Goal: Contribute content: Add original content to the website for others to see

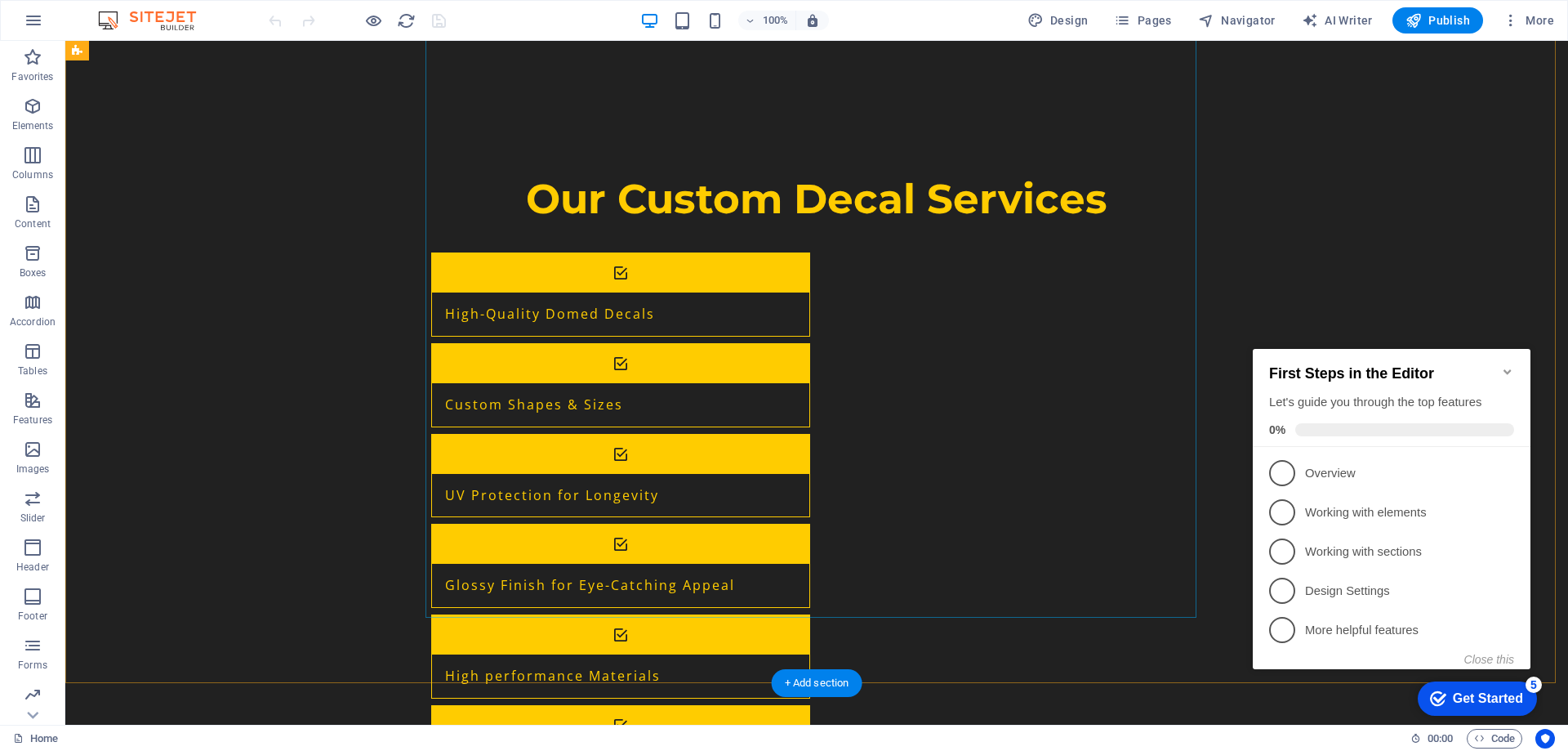
scroll to position [1470, 0]
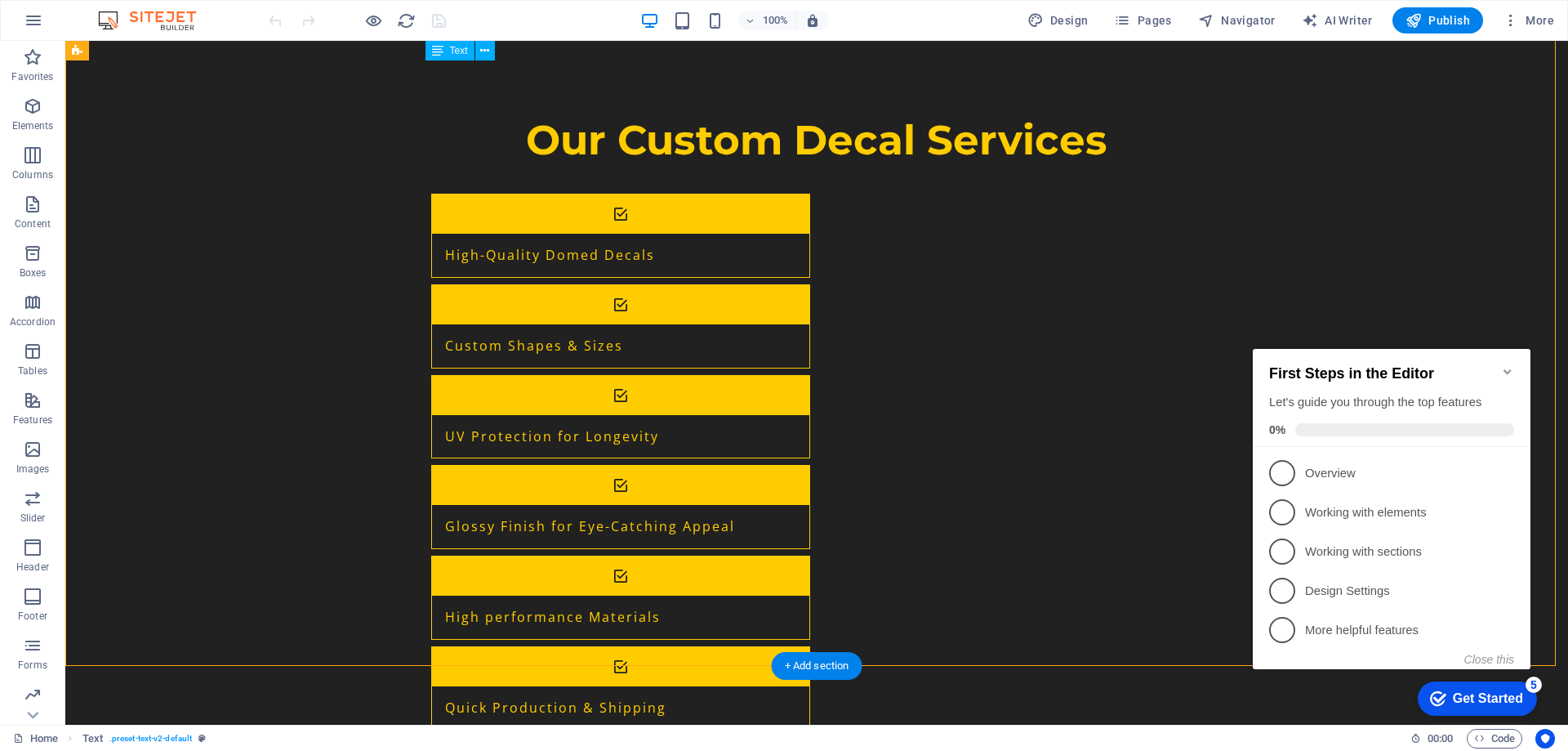
drag, startPoint x: 575, startPoint y: 414, endPoint x: 428, endPoint y: 392, distance: 148.6
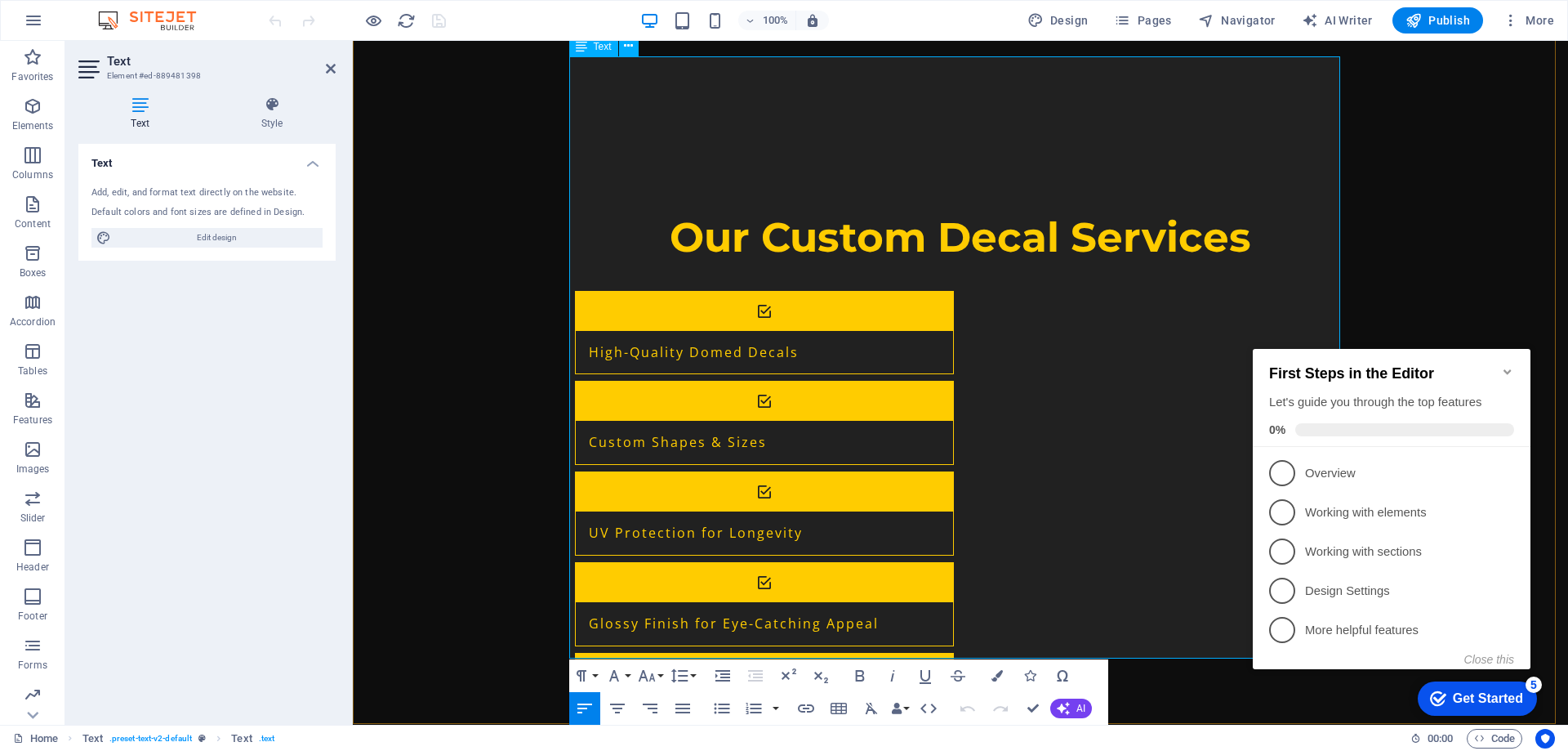
scroll to position [1403, 0]
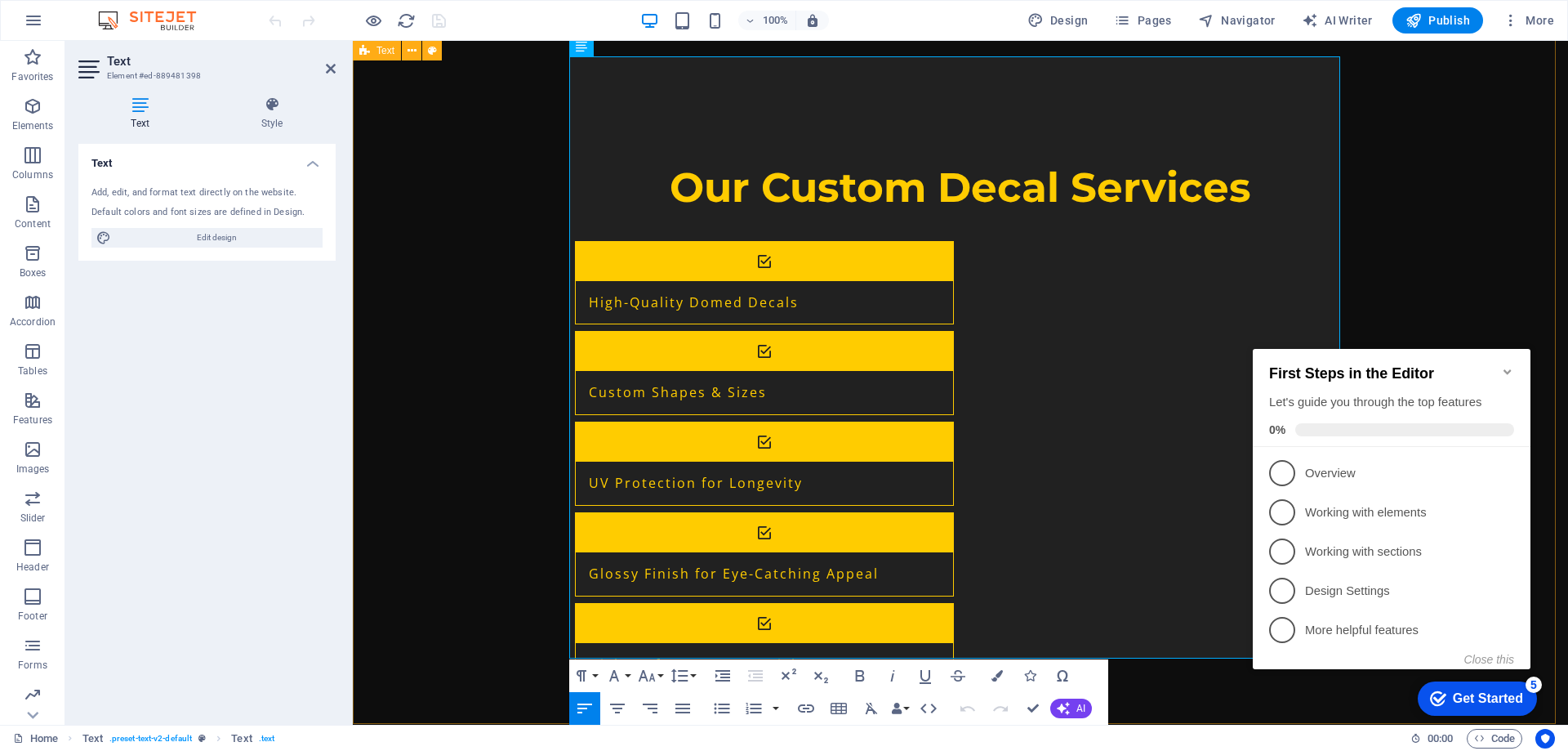
drag, startPoint x: 701, startPoint y: 471, endPoint x: 554, endPoint y: 385, distance: 170.3
copy span "Our custom solutions for automotive and marine applications integrate high-qual…"
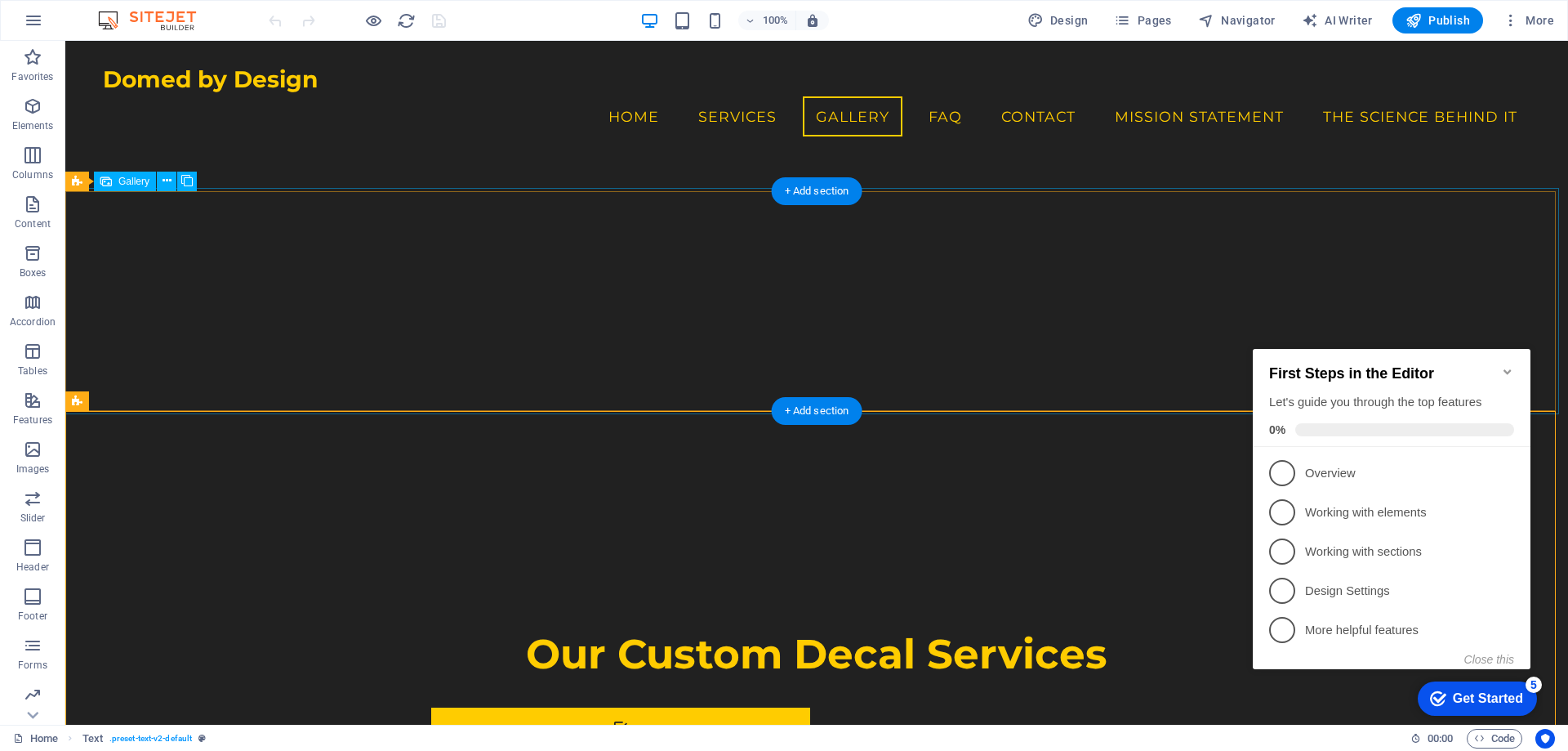
scroll to position [840, 0]
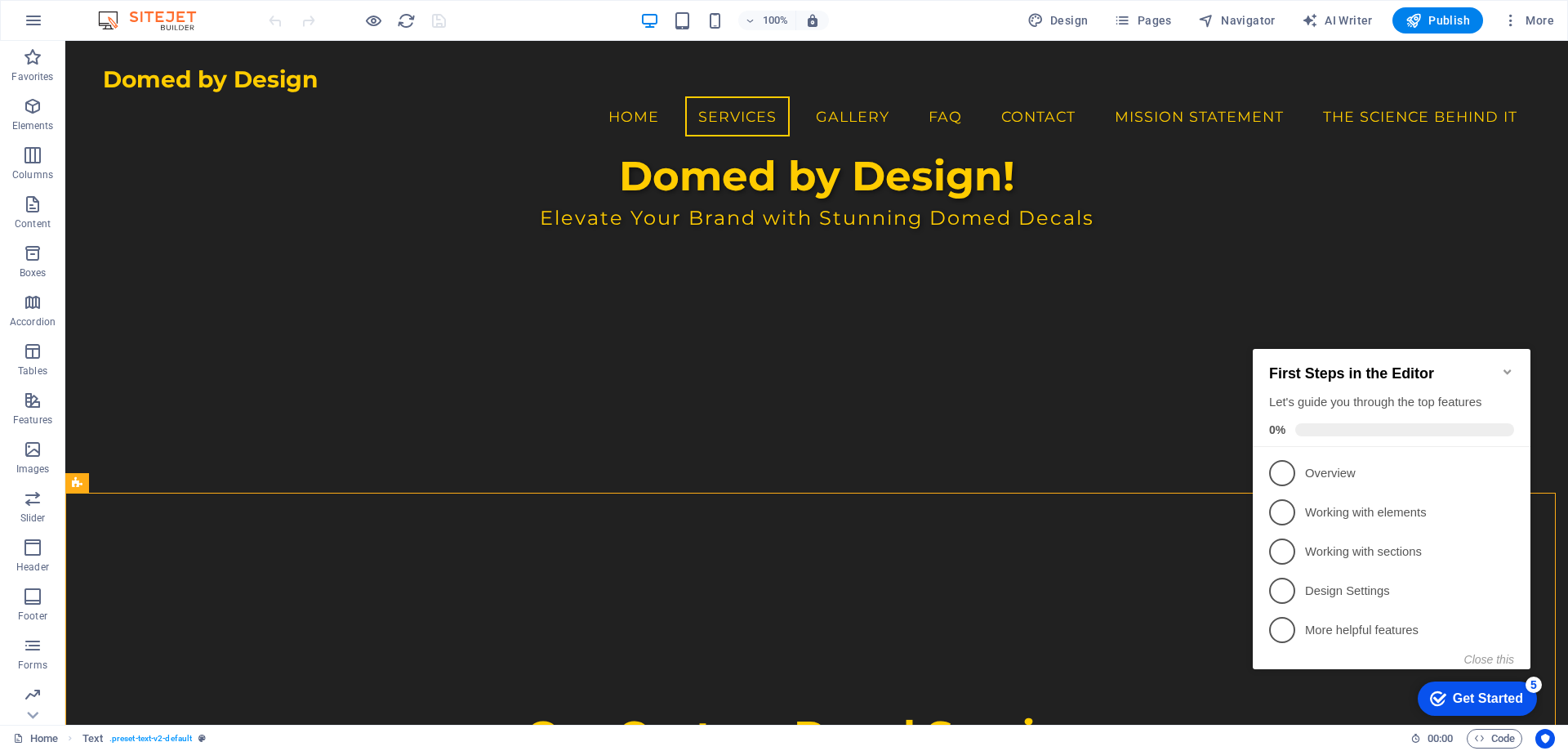
click at [1505, 365] on icon "Minimize checklist" at bounding box center [1508, 372] width 13 height 13
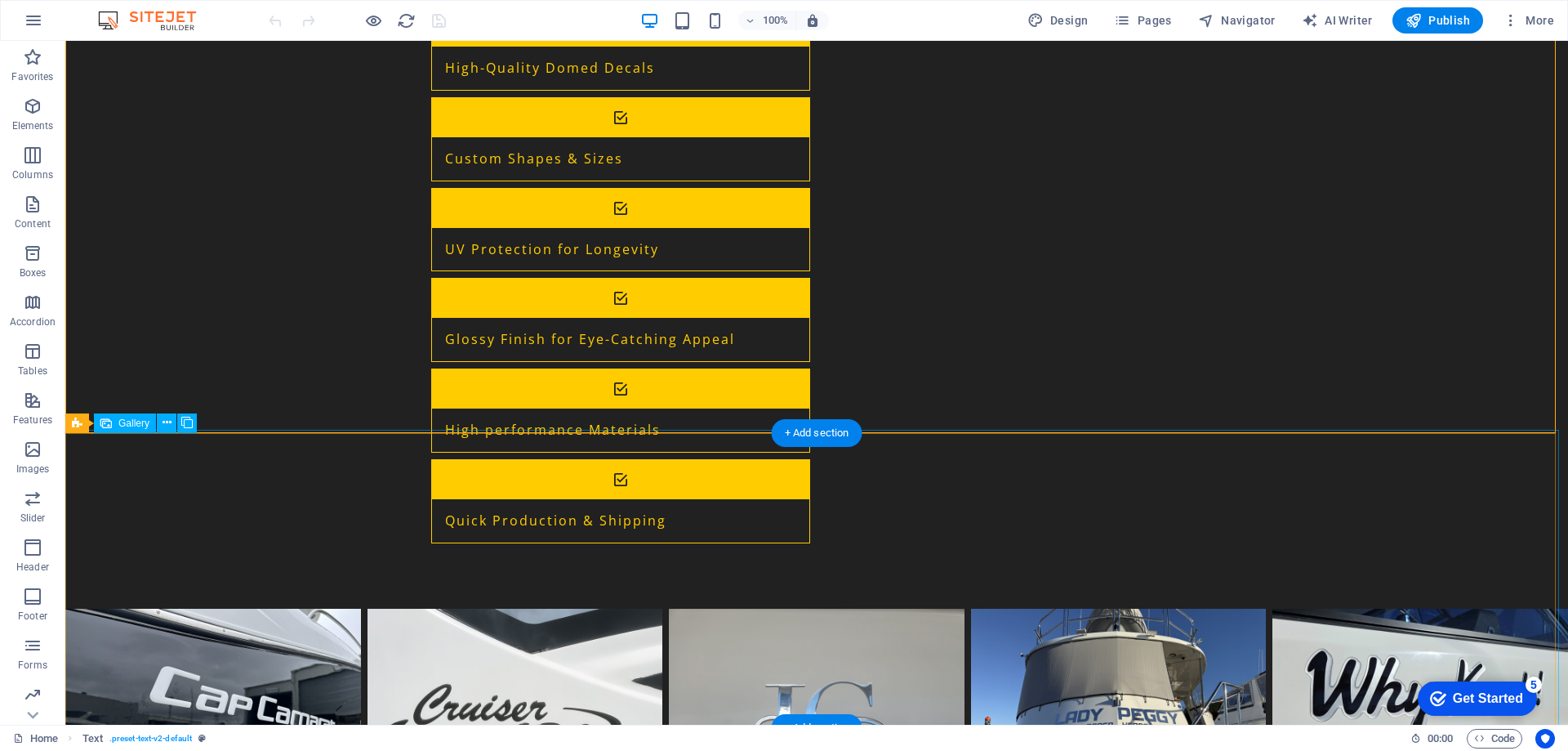
scroll to position [1902, 0]
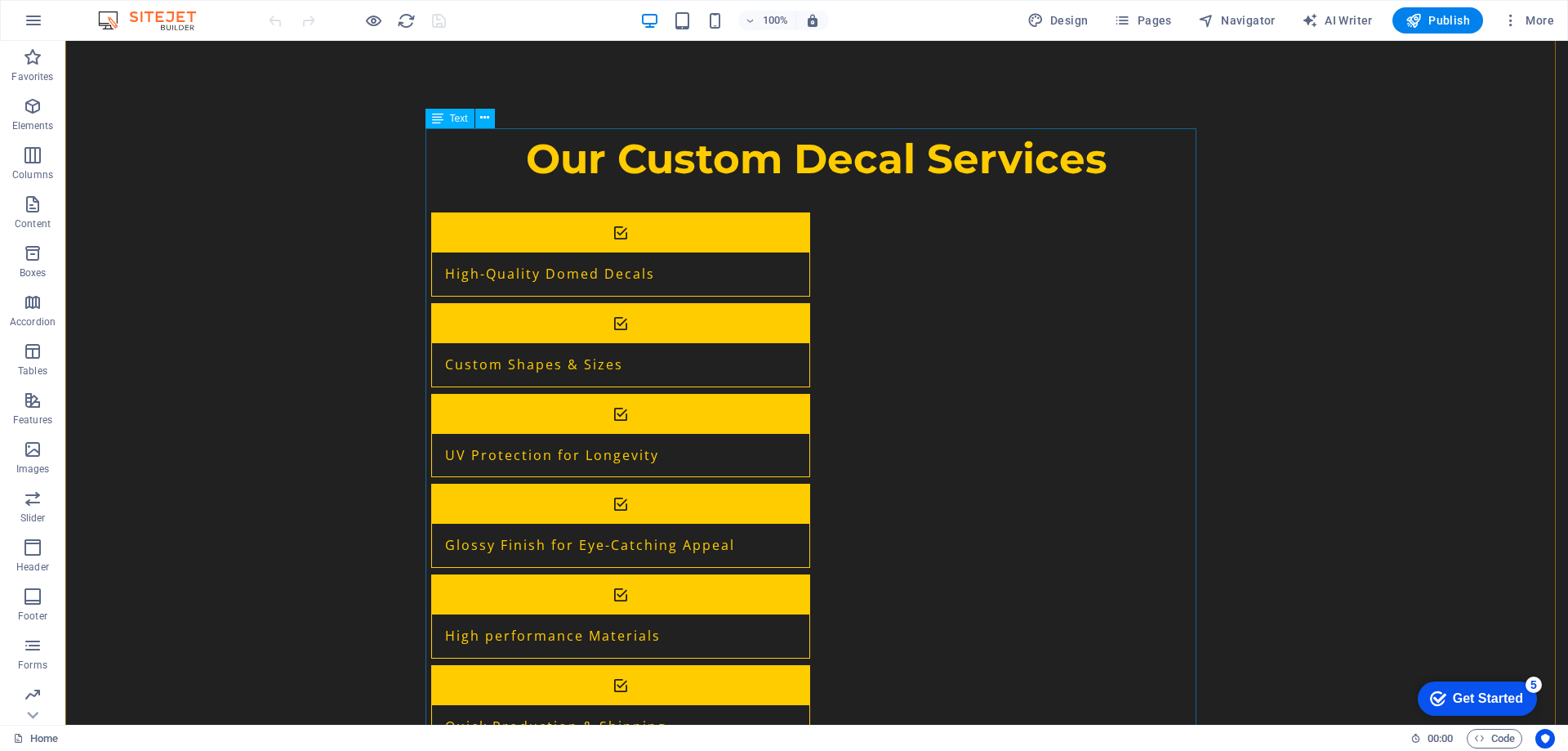
scroll to position [1493, 0]
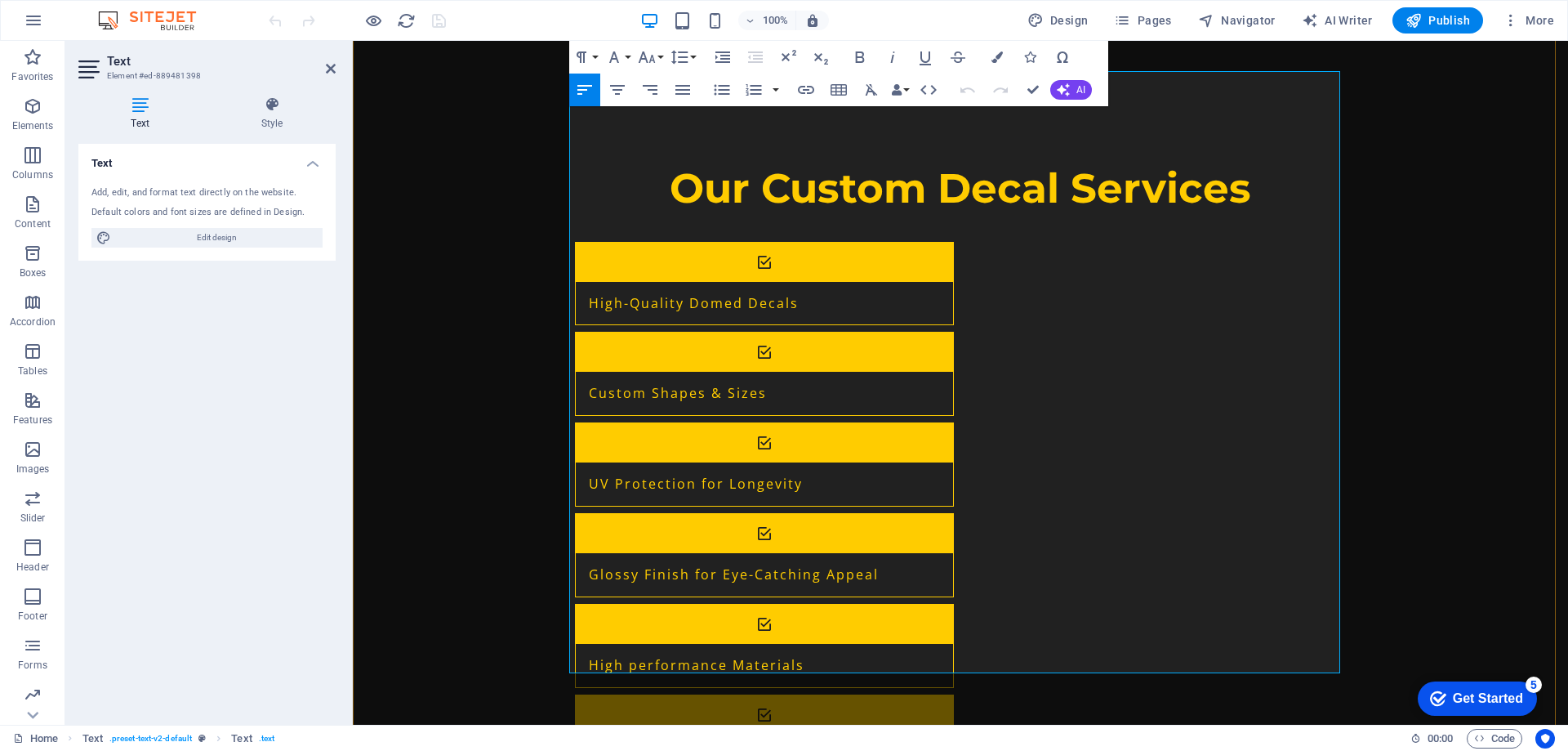
scroll to position [1403, 0]
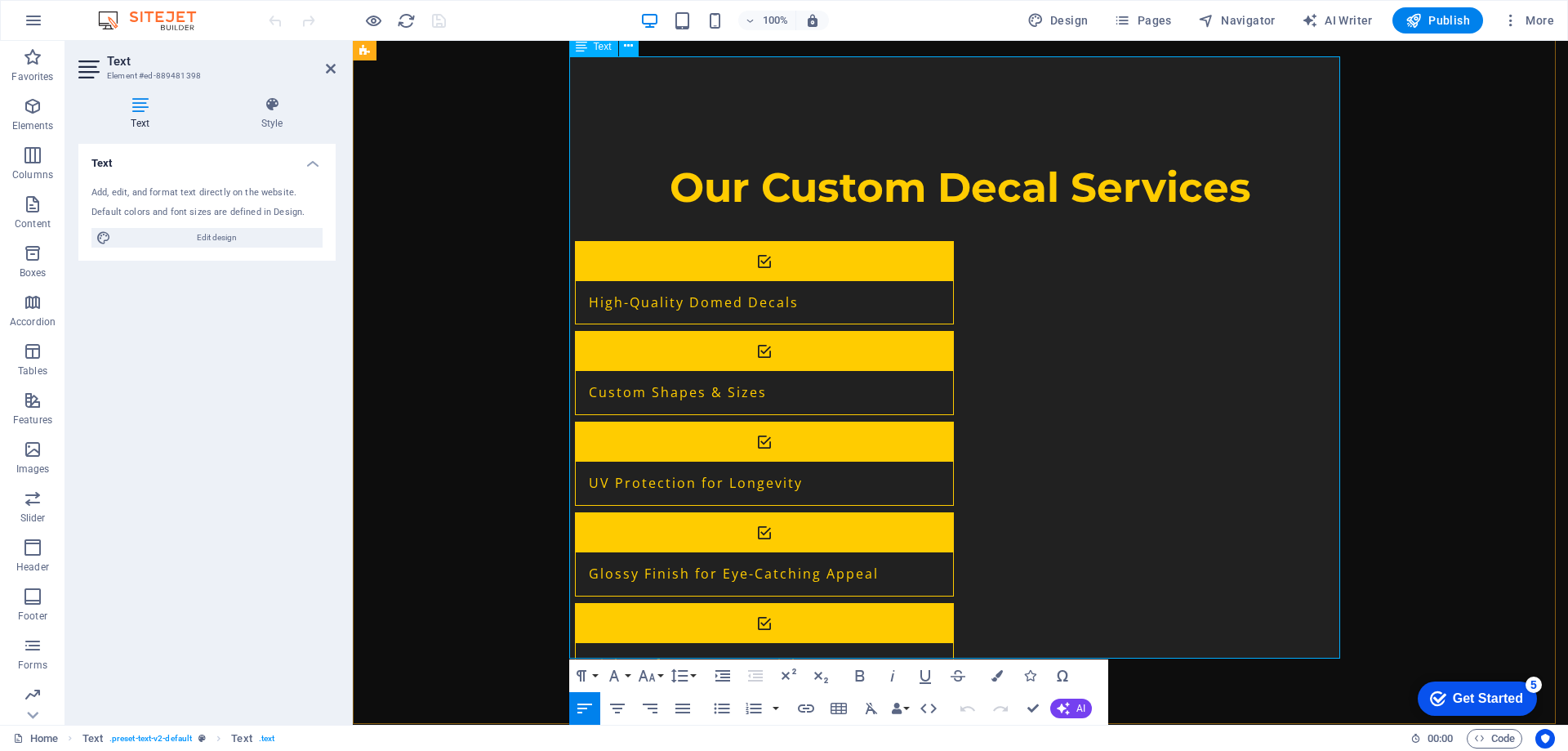
drag, startPoint x: 1111, startPoint y: 411, endPoint x: 1025, endPoint y: 409, distance: 86.0
copy span "polyester"
drag, startPoint x: 1160, startPoint y: 410, endPoint x: 1117, endPoint y: 411, distance: 43.0
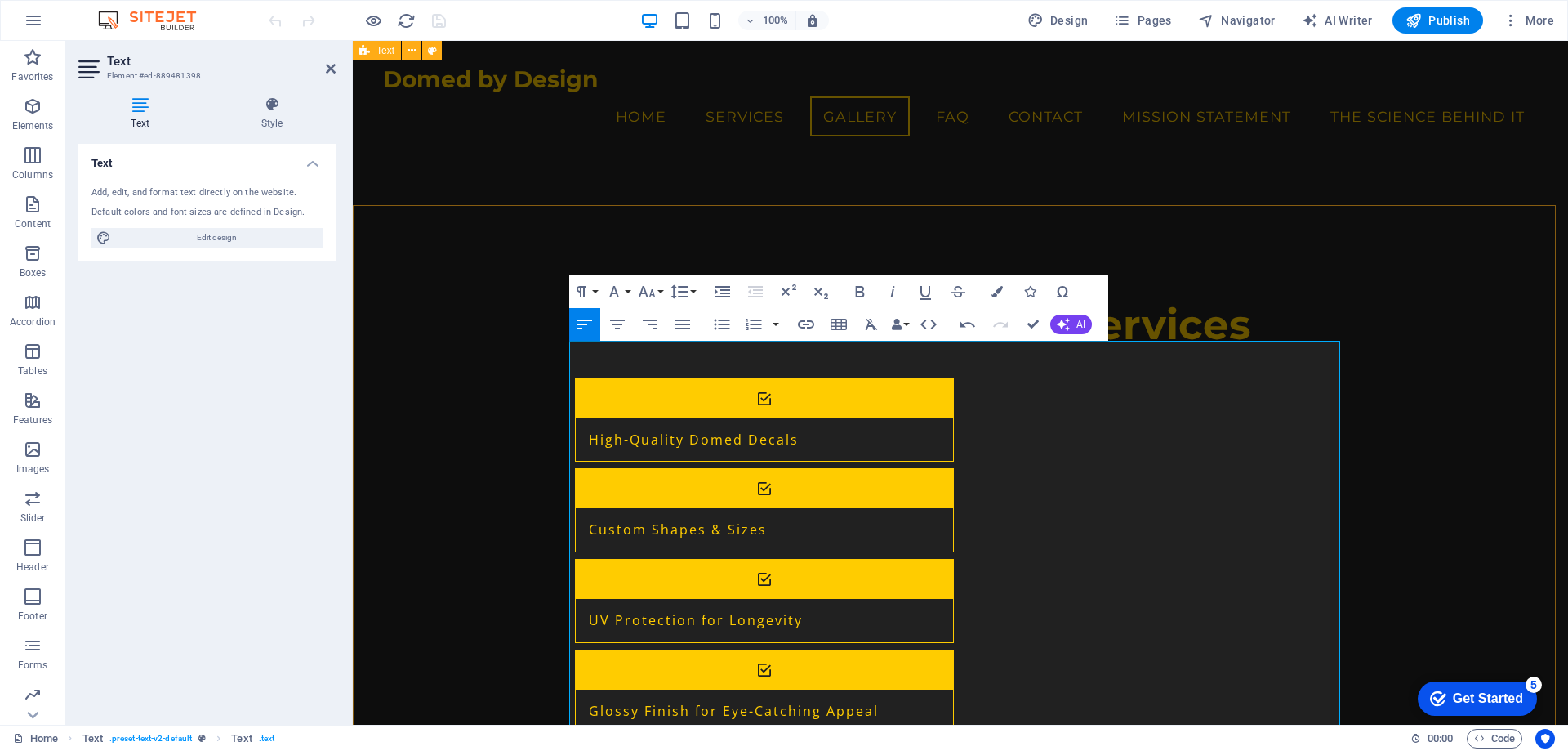
scroll to position [1077, 0]
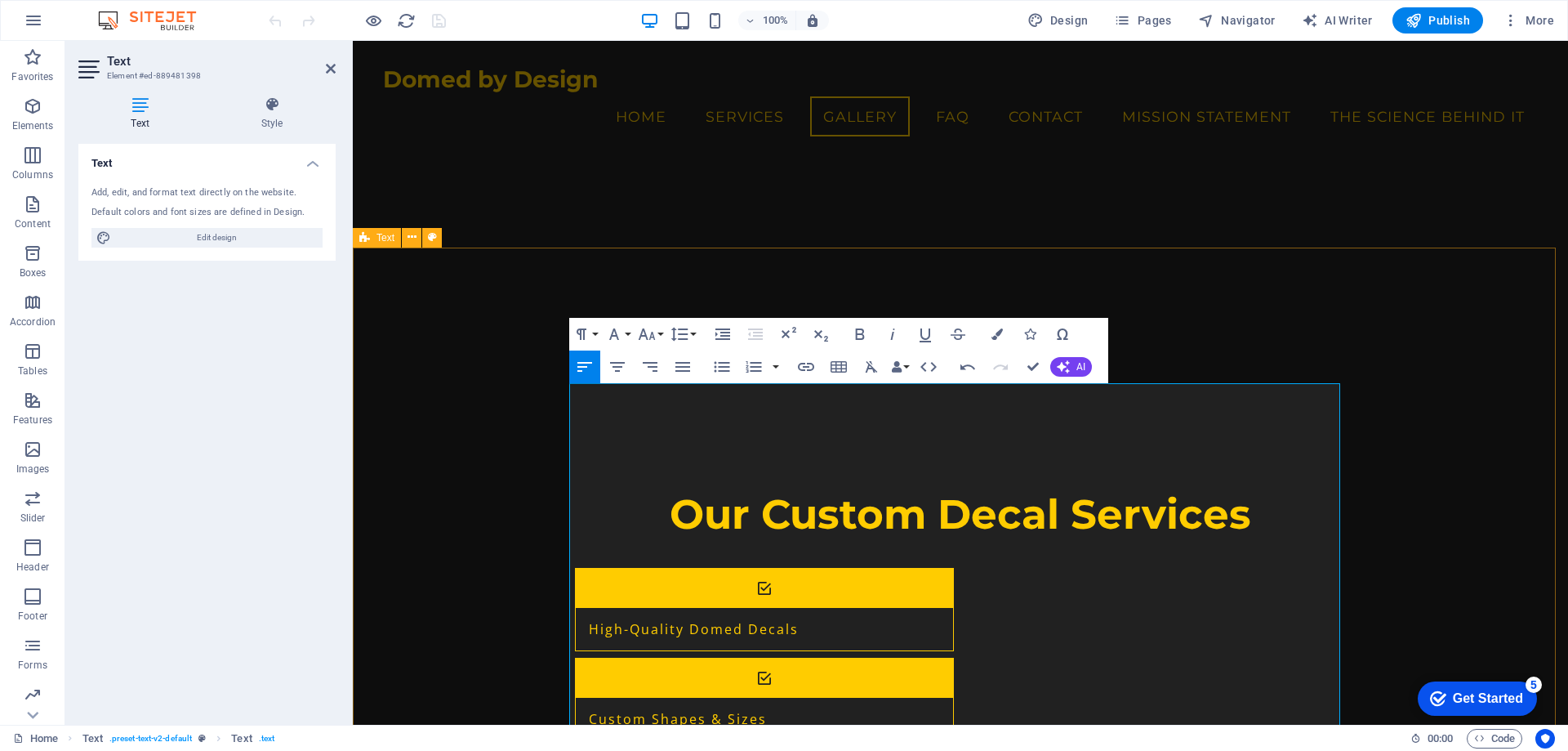
drag, startPoint x: 1423, startPoint y: 573, endPoint x: 1711, endPoint y: 575, distance: 288.0
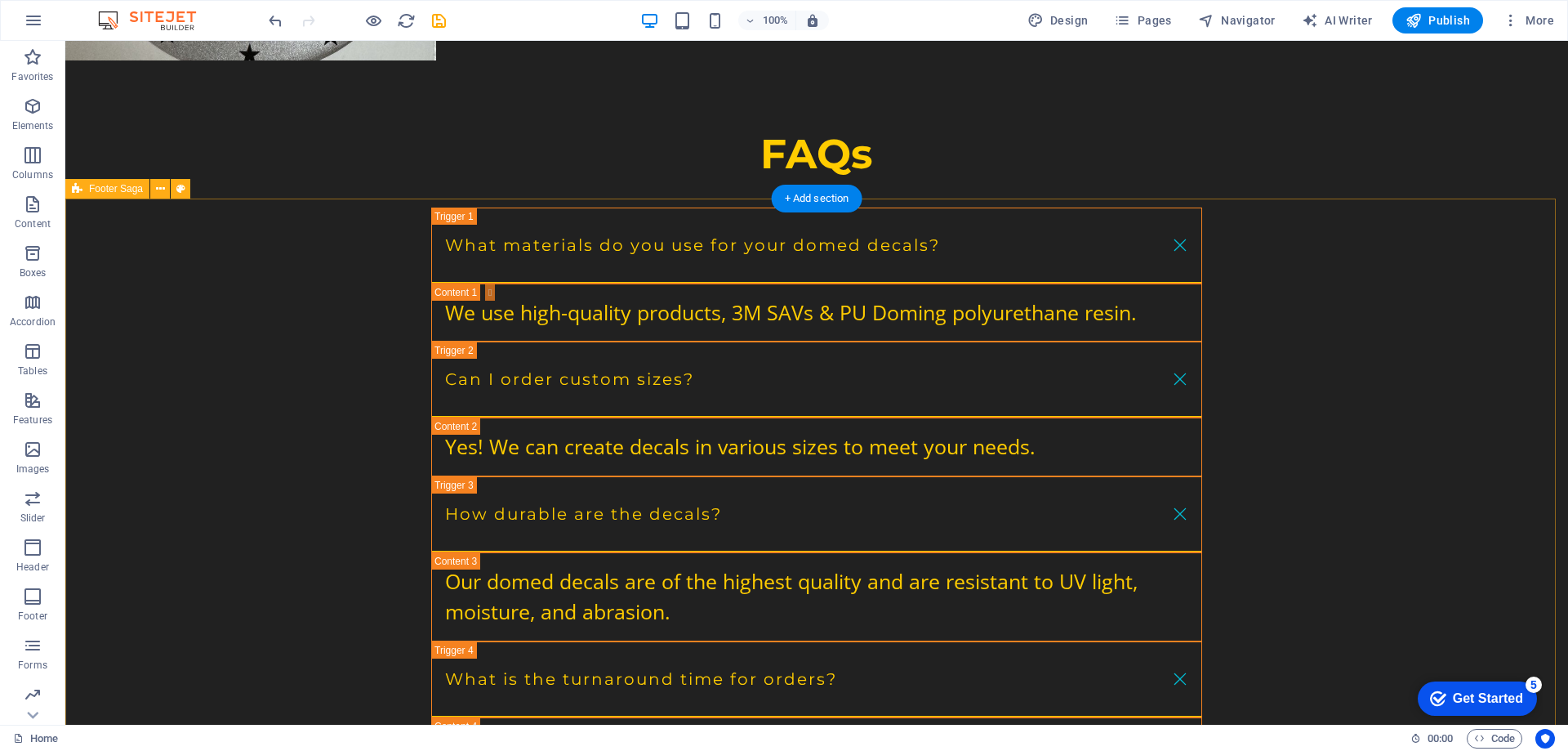
scroll to position [3535, 0]
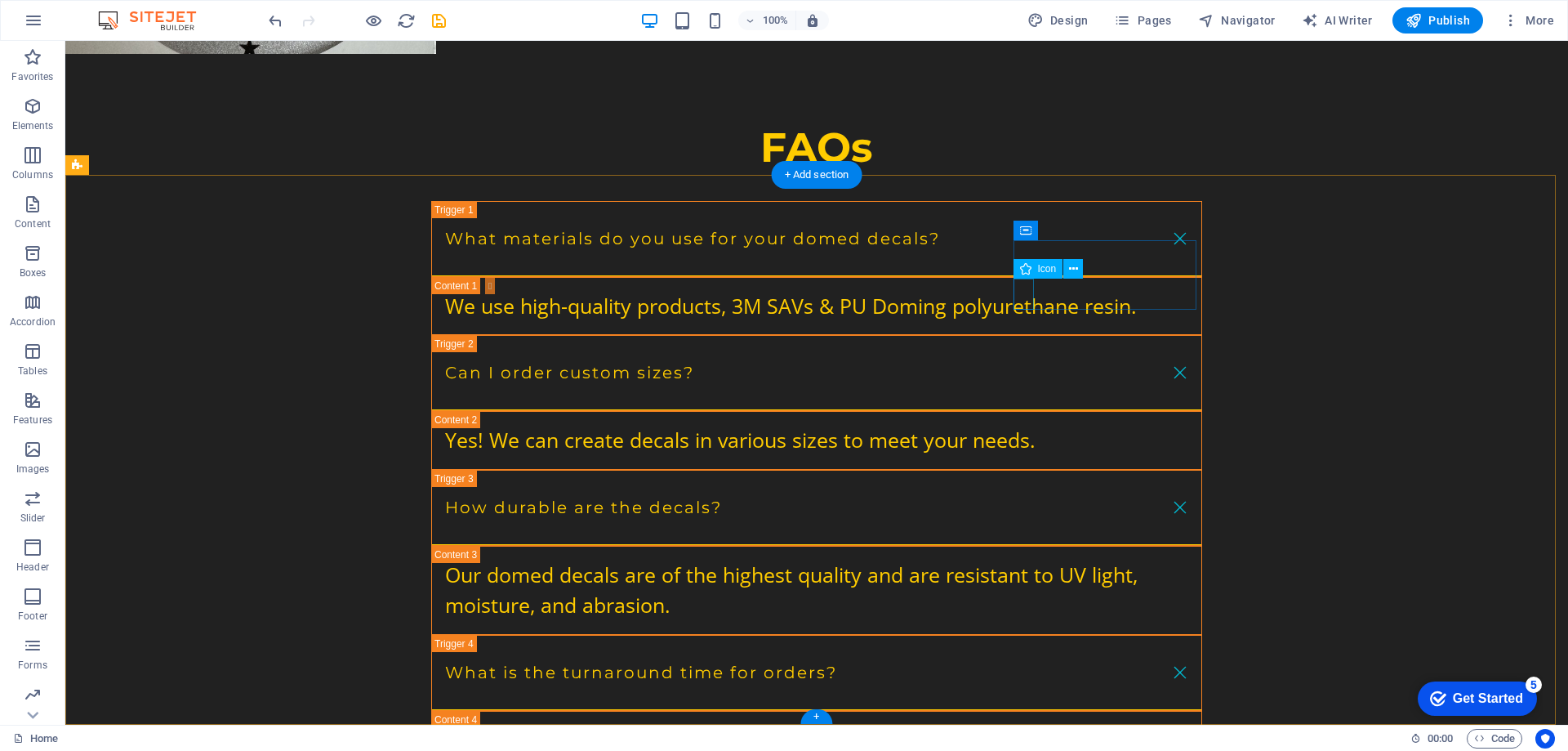
click at [1096, 269] on icon at bounding box center [1094, 269] width 9 height 17
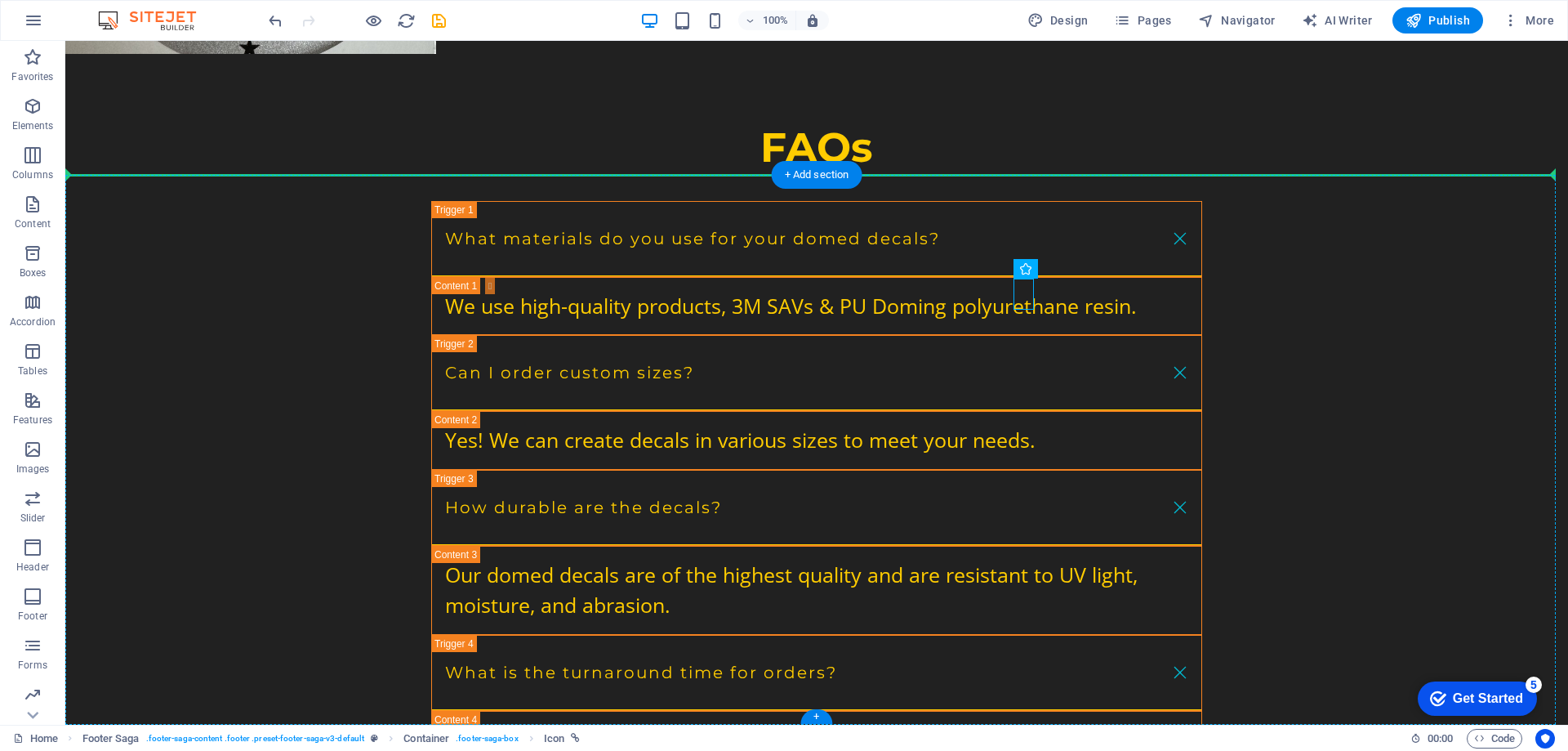
drag, startPoint x: 1098, startPoint y: 309, endPoint x: 1027, endPoint y: 358, distance: 86.3
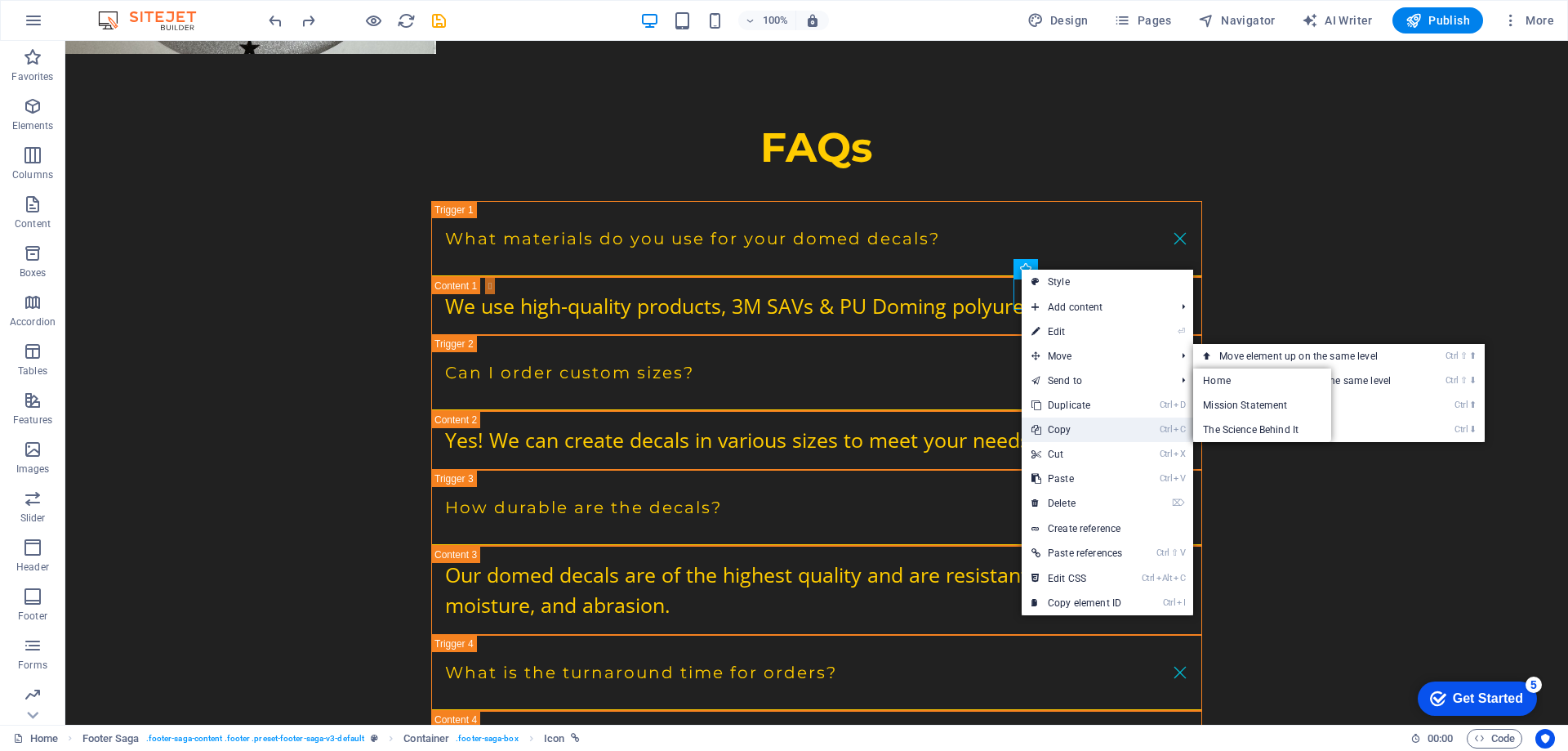
click at [1055, 430] on link "Ctrl C Copy" at bounding box center [1076, 430] width 110 height 25
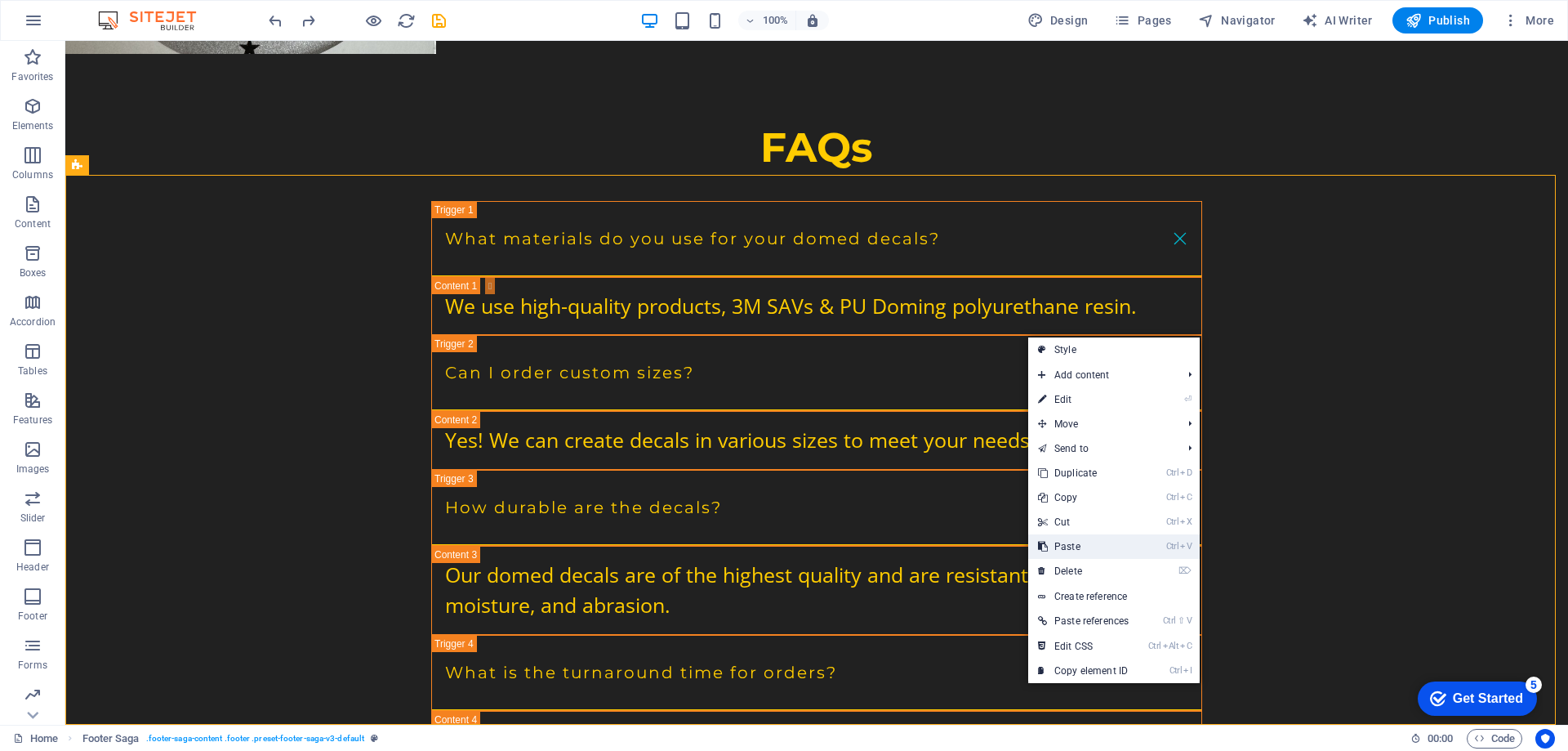
click at [1104, 550] on link "Ctrl V Paste" at bounding box center [1083, 546] width 110 height 25
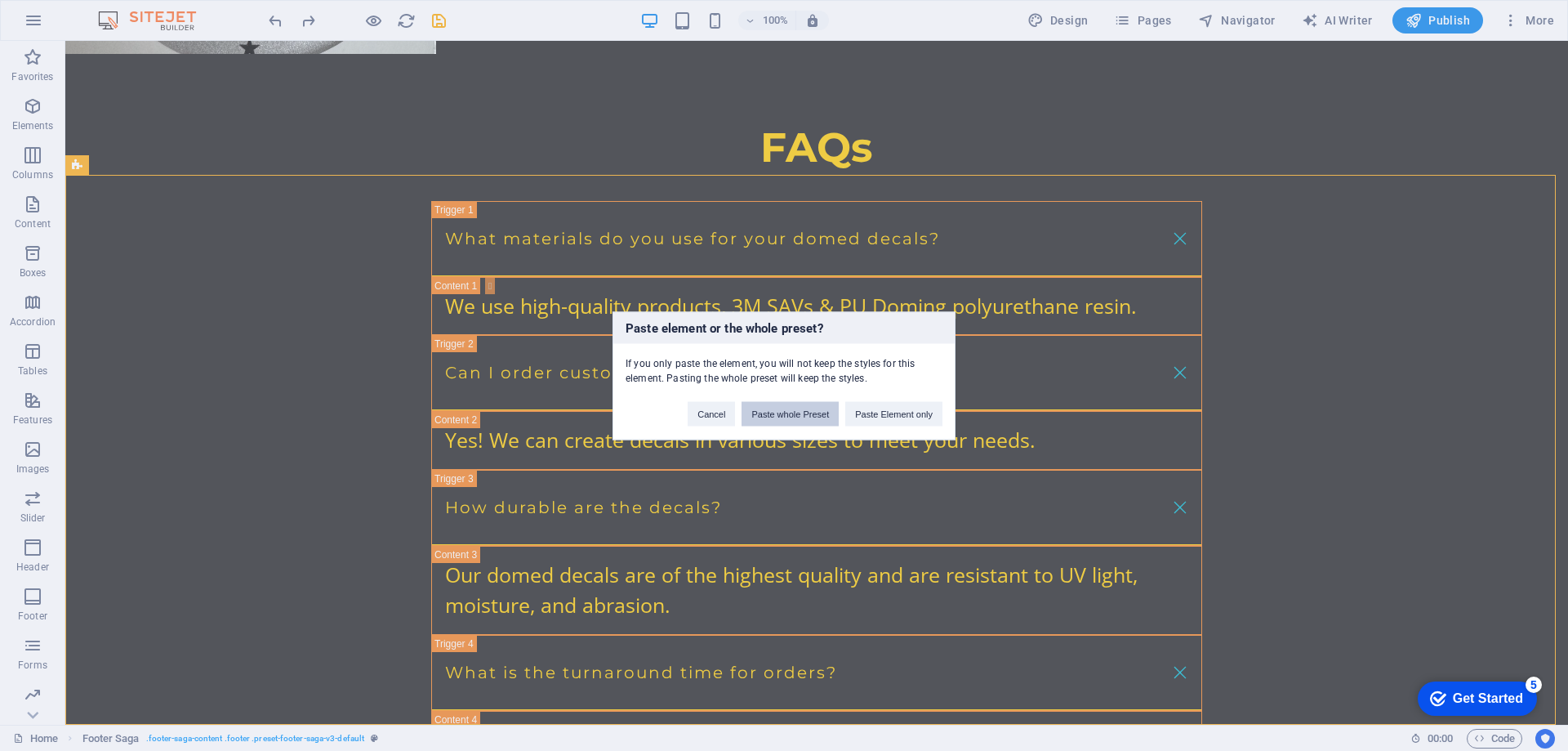
click at [789, 417] on button "Paste whole Preset" at bounding box center [789, 414] width 97 height 25
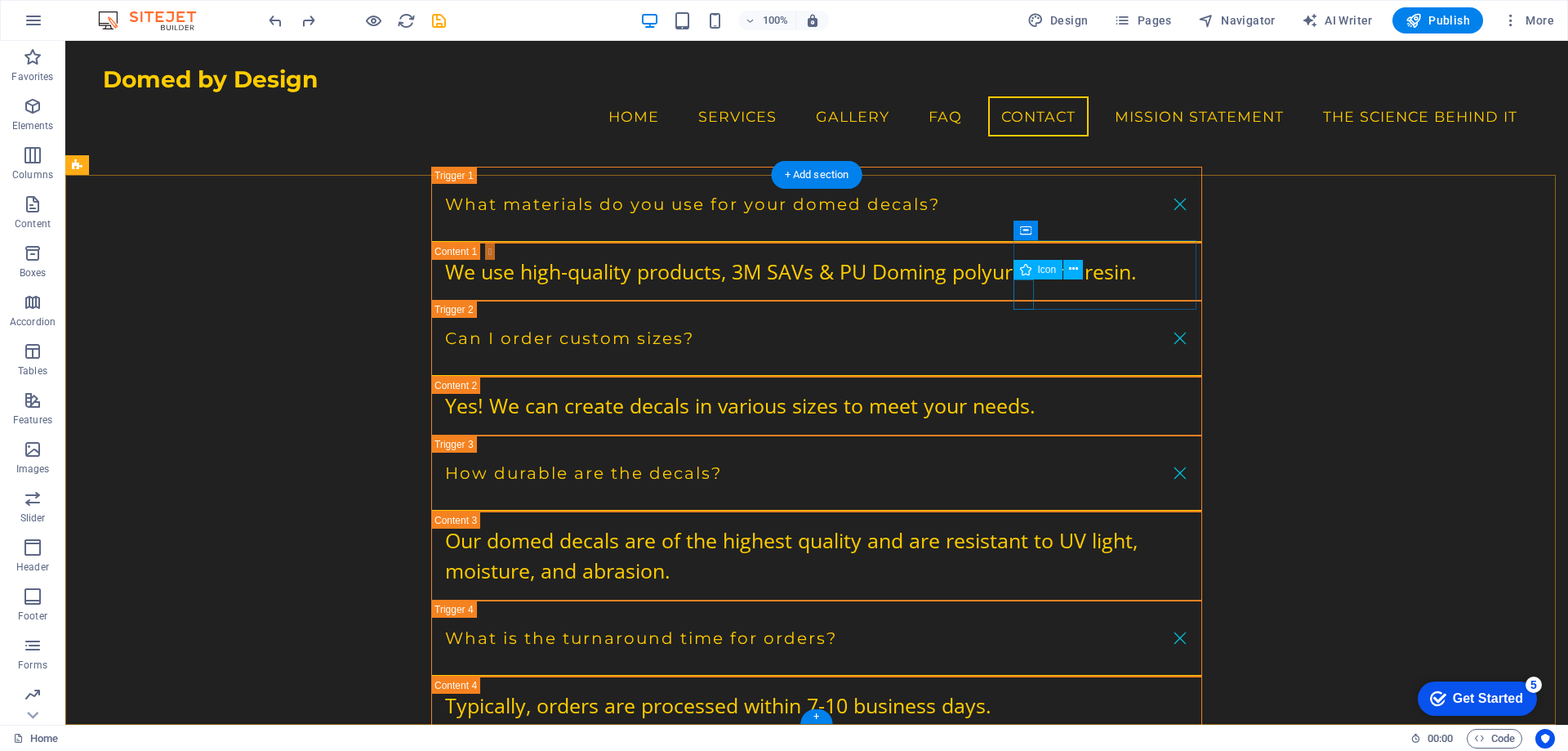
click at [1074, 264] on icon at bounding box center [1073, 269] width 9 height 17
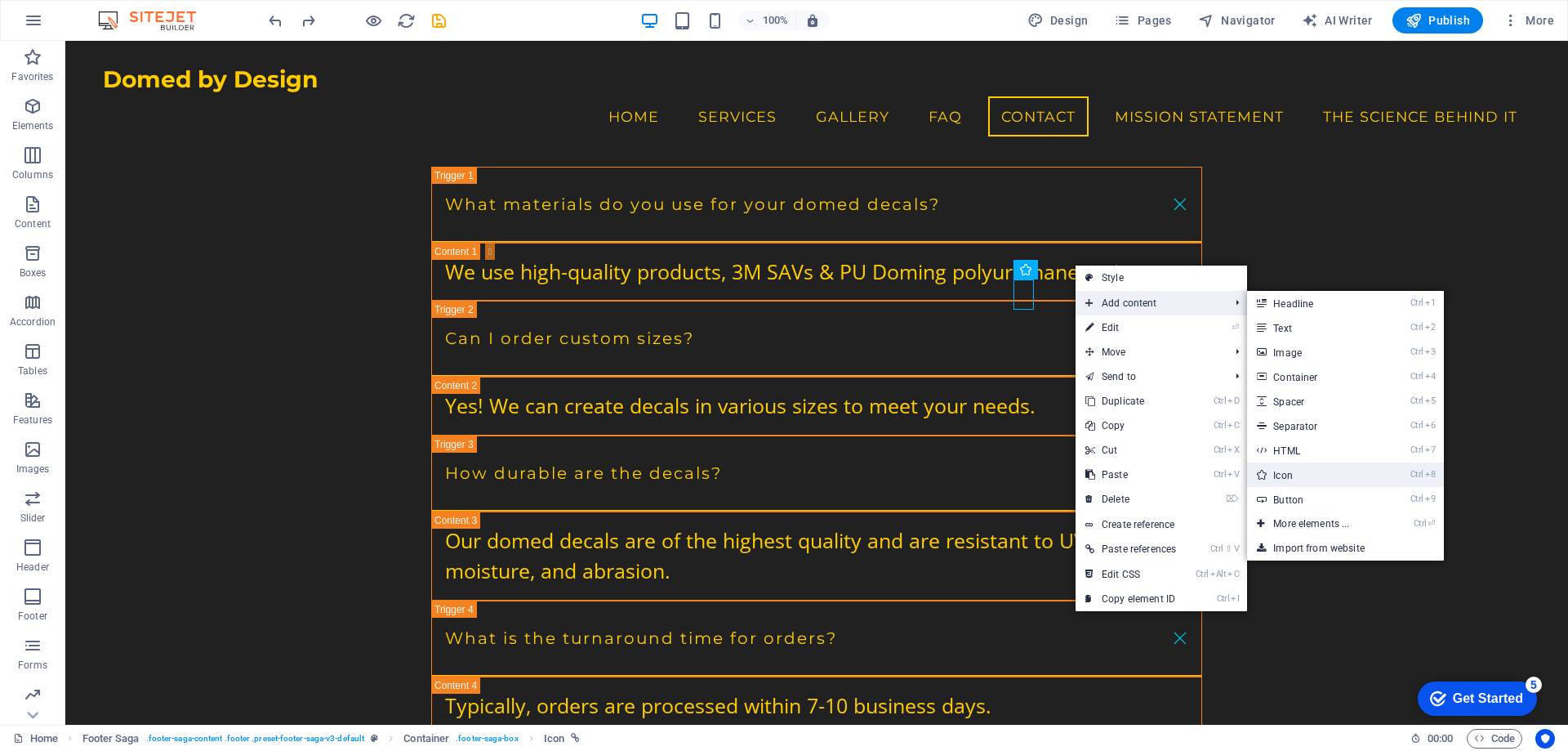
click at [1292, 470] on link "Ctrl 8 Icon" at bounding box center [1315, 474] width 134 height 25
select select "xMidYMid"
select select "px"
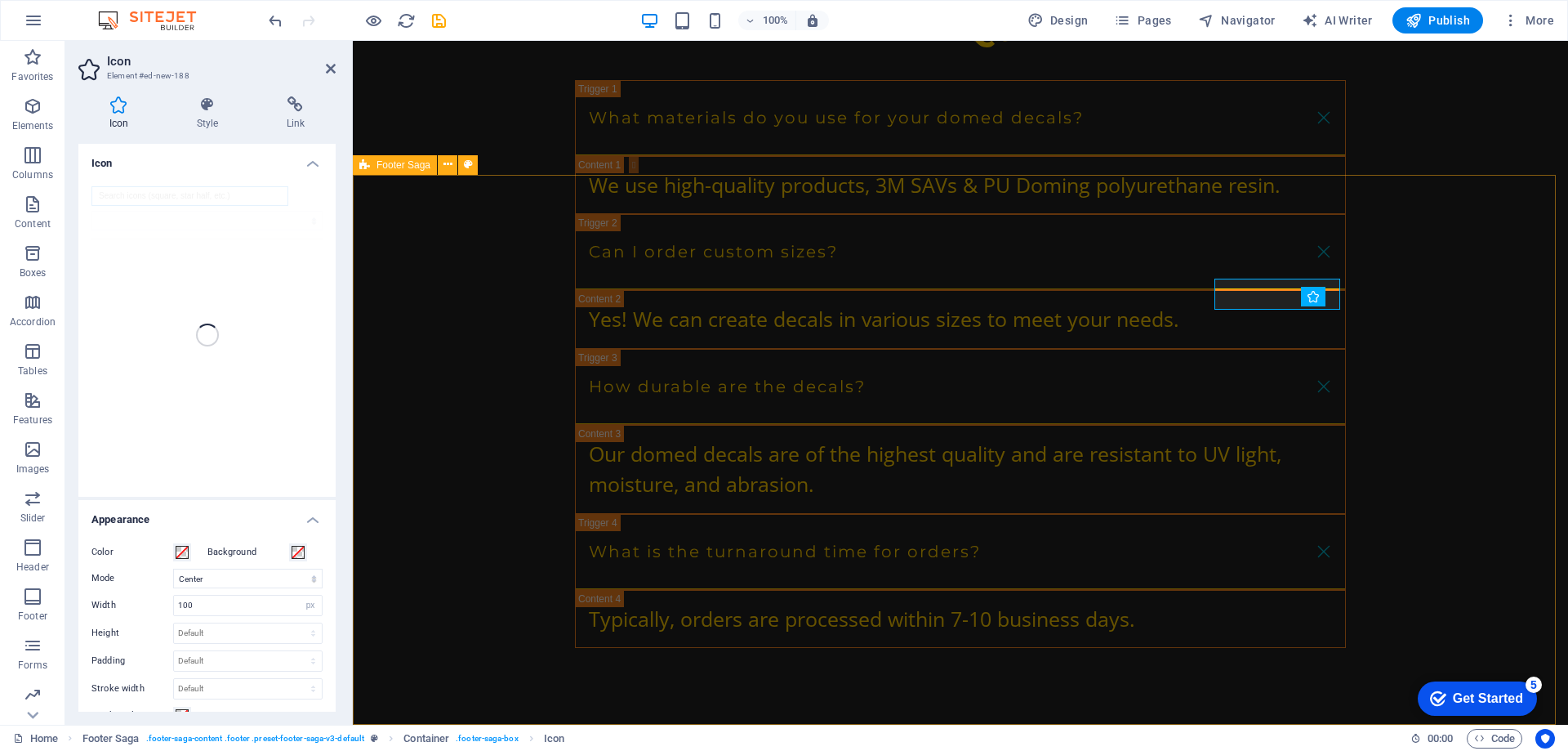
scroll to position [3469, 0]
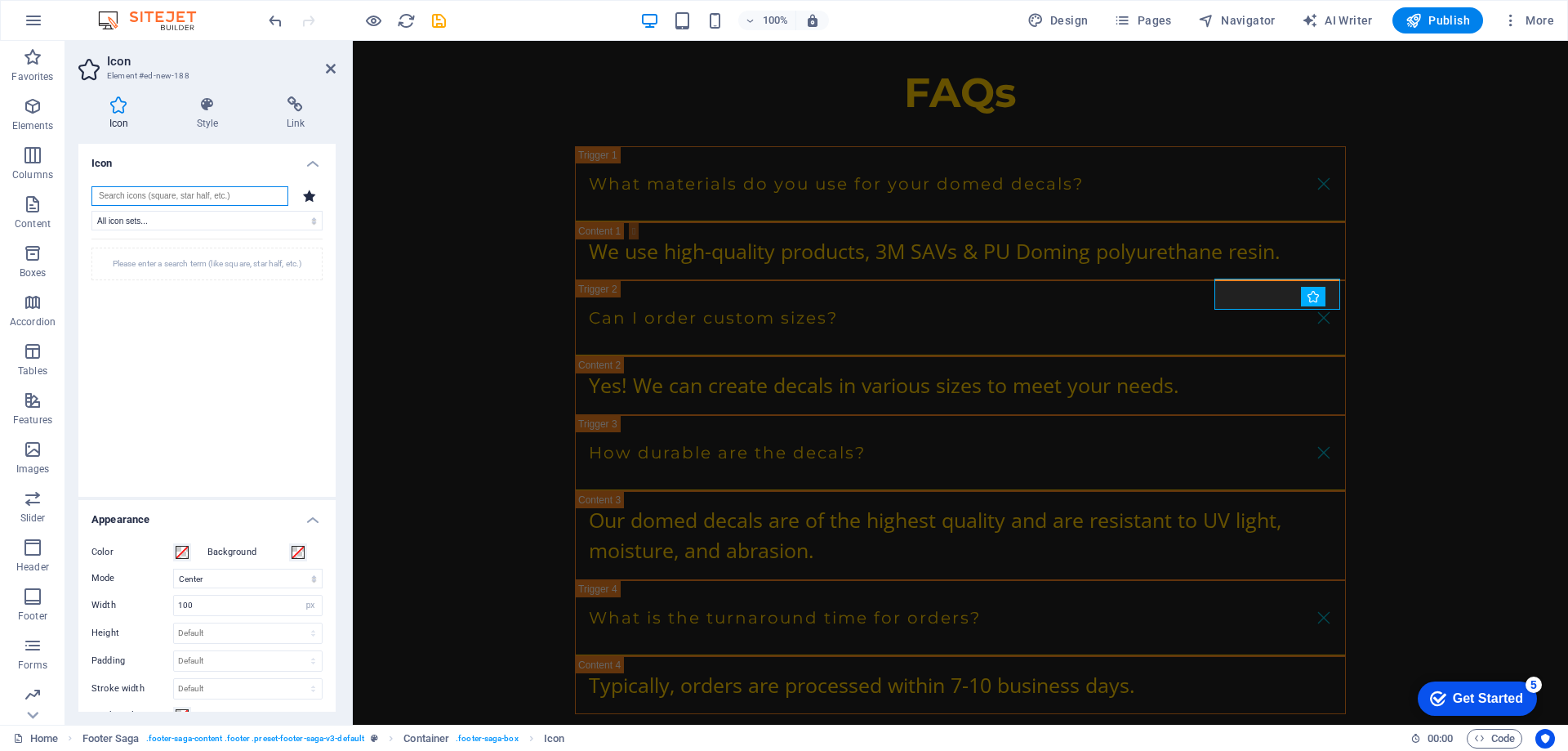
click at [192, 194] on input "search" at bounding box center [189, 196] width 197 height 19
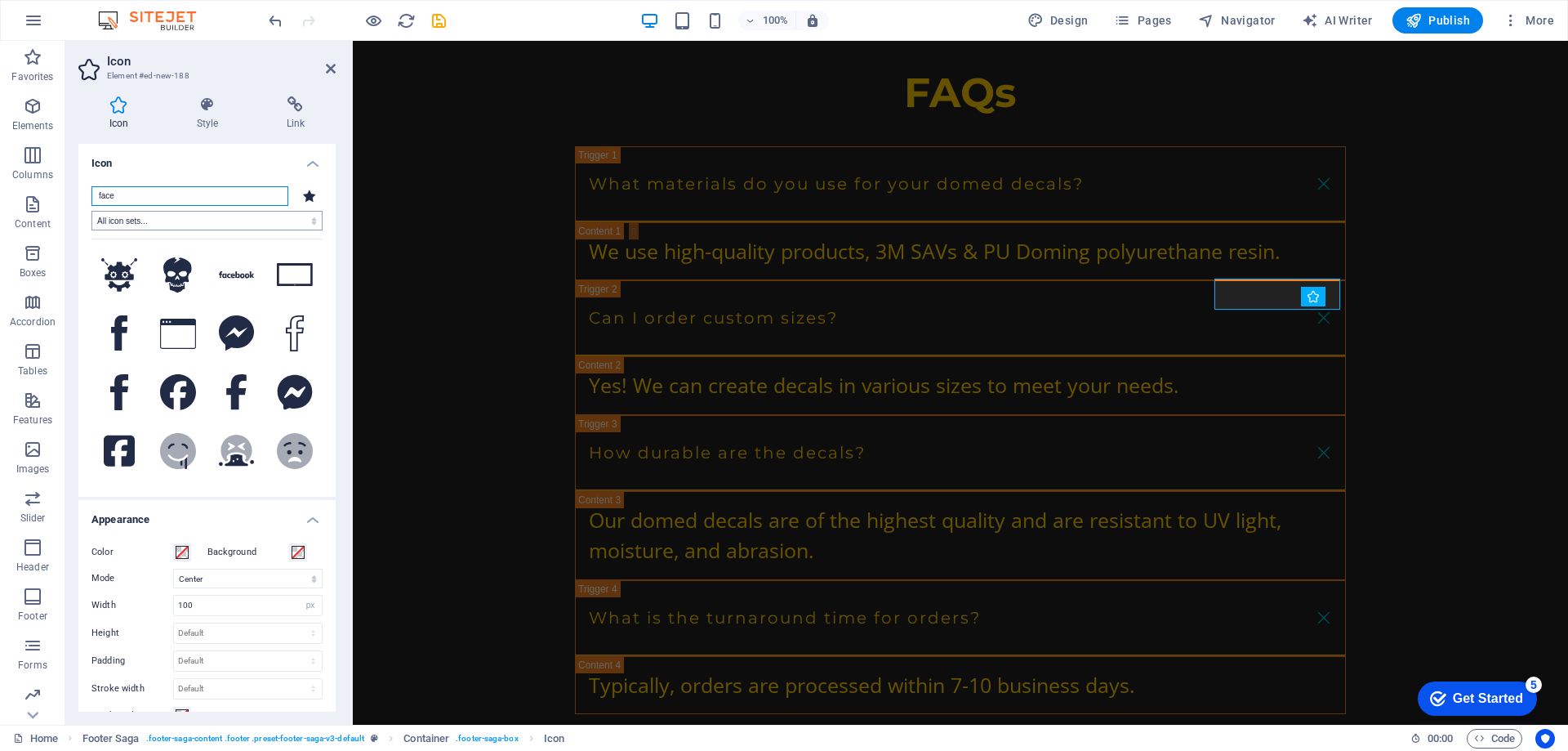
type input "face"
click at [227, 224] on select "All icon sets... IcoFont Ionicons FontAwesome Brands FontAwesome Duotone FontAw…" at bounding box center [206, 220] width 231 height 19
click at [227, 225] on select "All icon sets... IcoFont Ionicons FontAwesome Brands FontAwesome Duotone FontAw…" at bounding box center [206, 220] width 231 height 19
click at [178, 387] on icon at bounding box center [178, 392] width 36 height 36
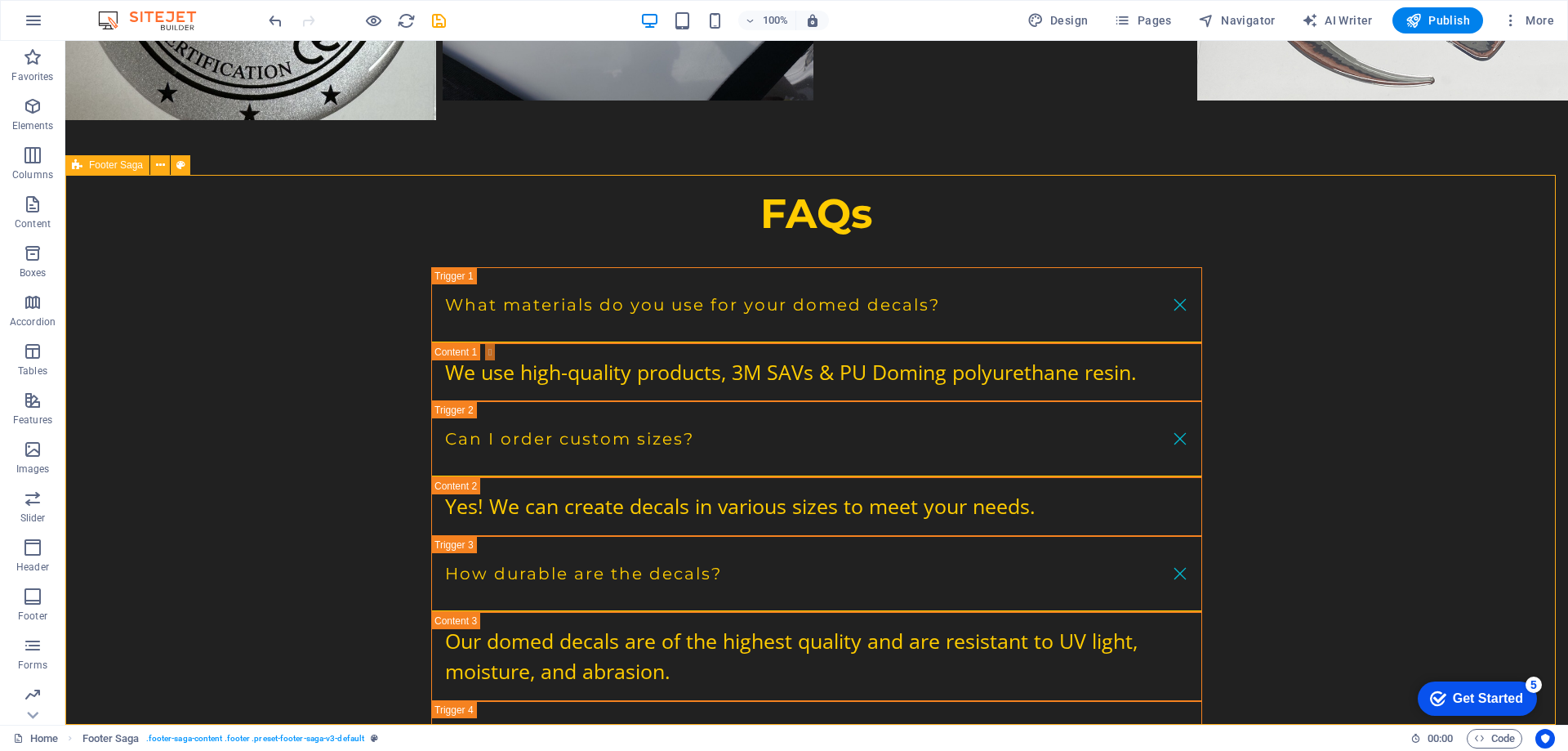
scroll to position [3535, 0]
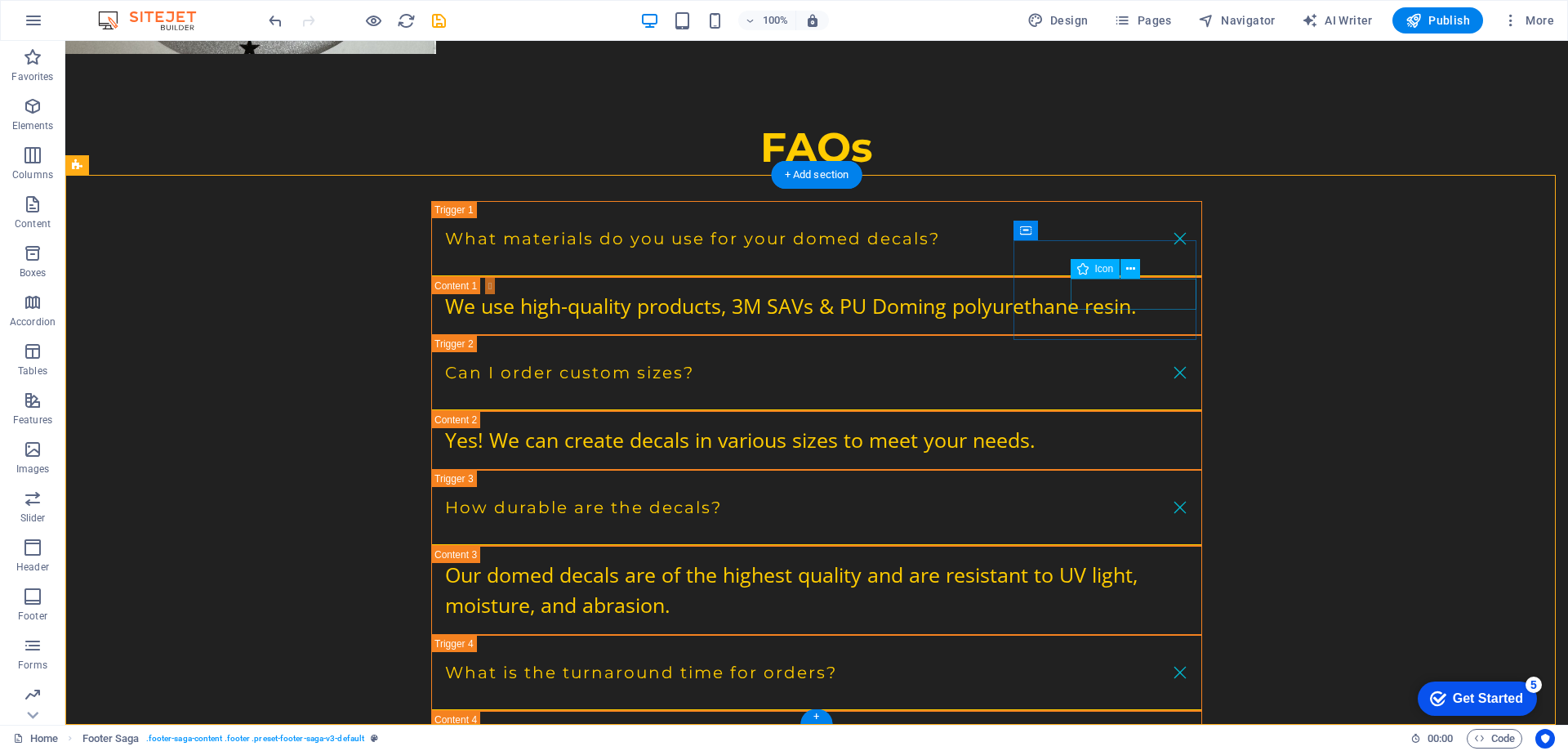
click at [1130, 272] on icon at bounding box center [1130, 269] width 9 height 17
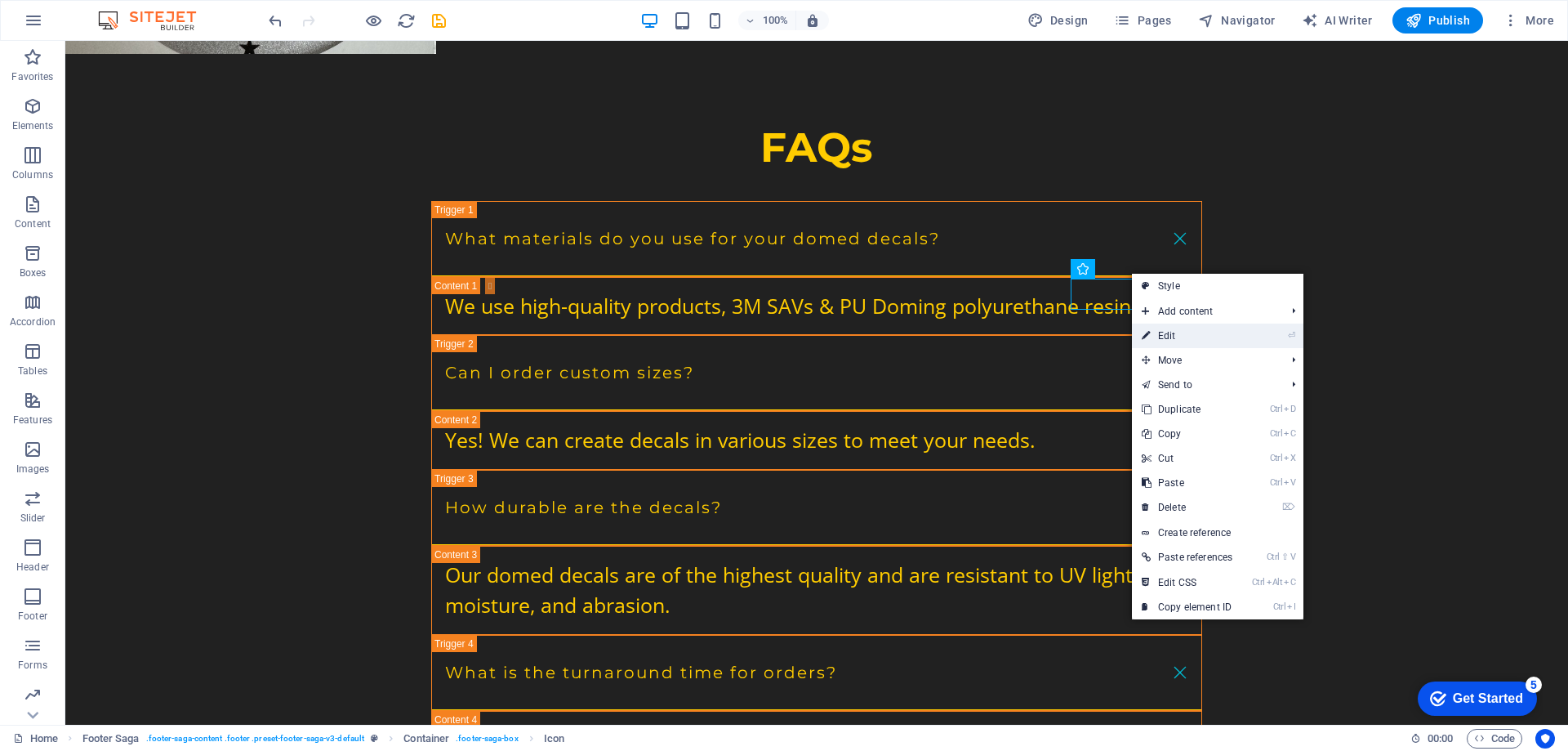
click at [1160, 328] on link "⏎ Edit" at bounding box center [1187, 336] width 110 height 25
select select "xMidYMid"
select select "px"
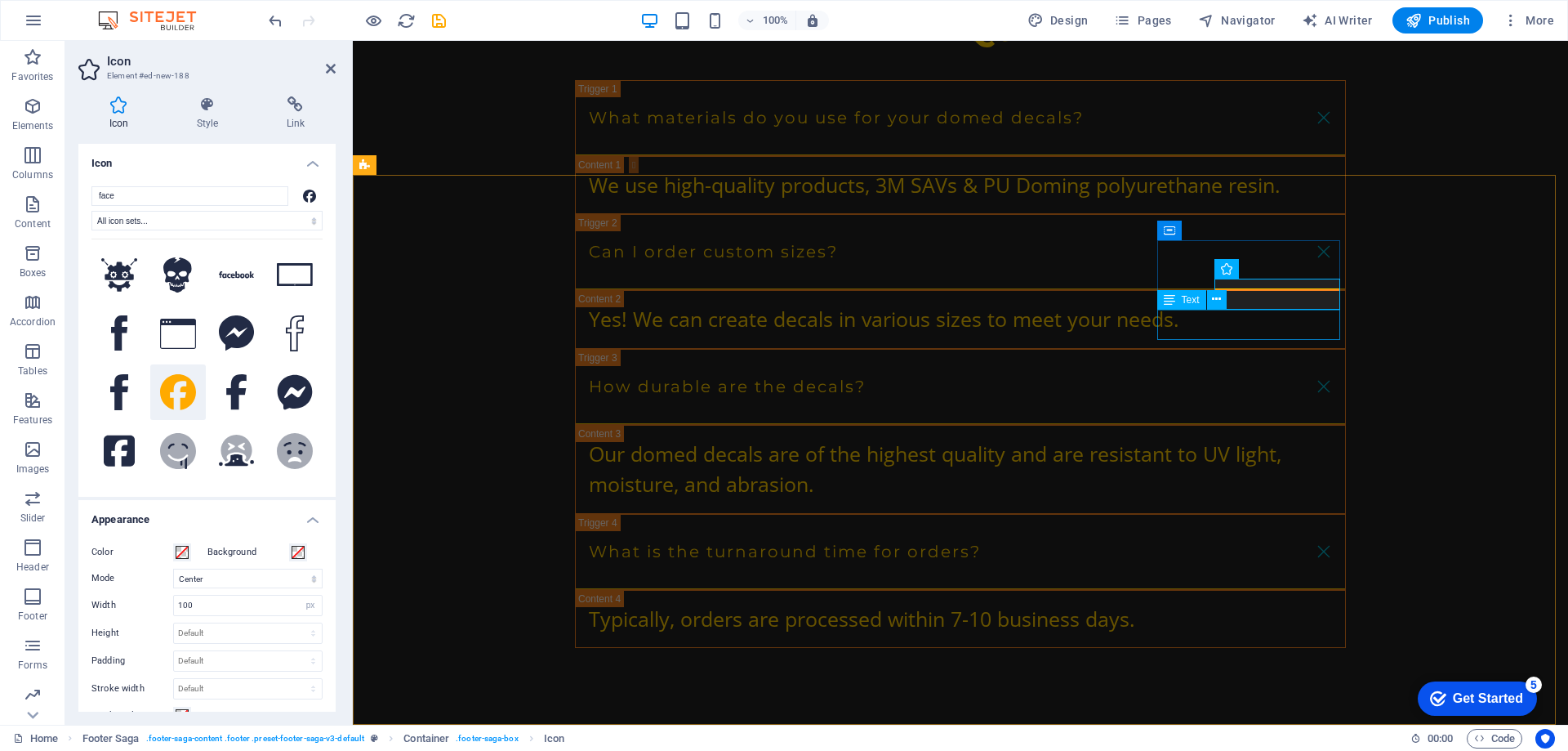
scroll to position [3469, 0]
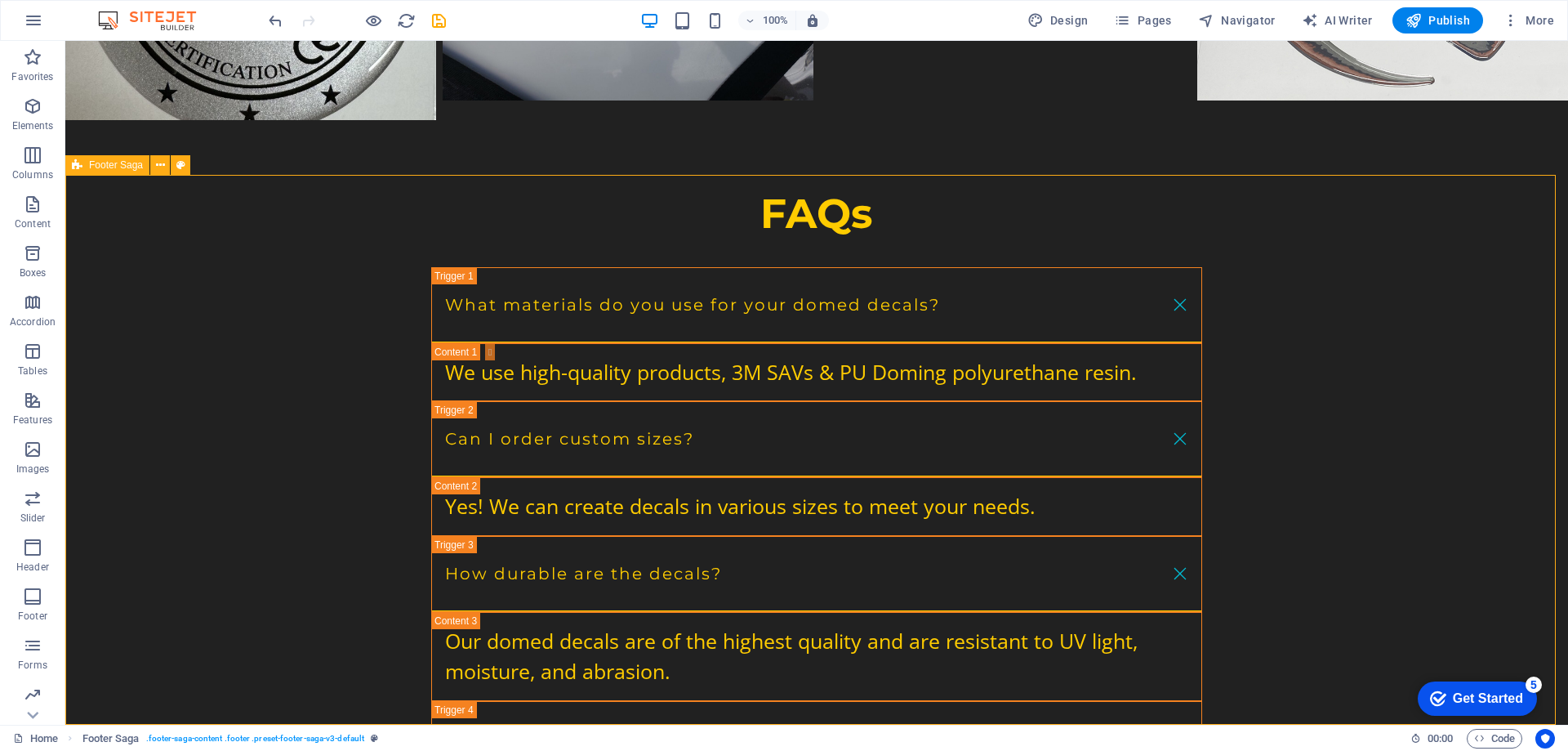
scroll to position [3535, 0]
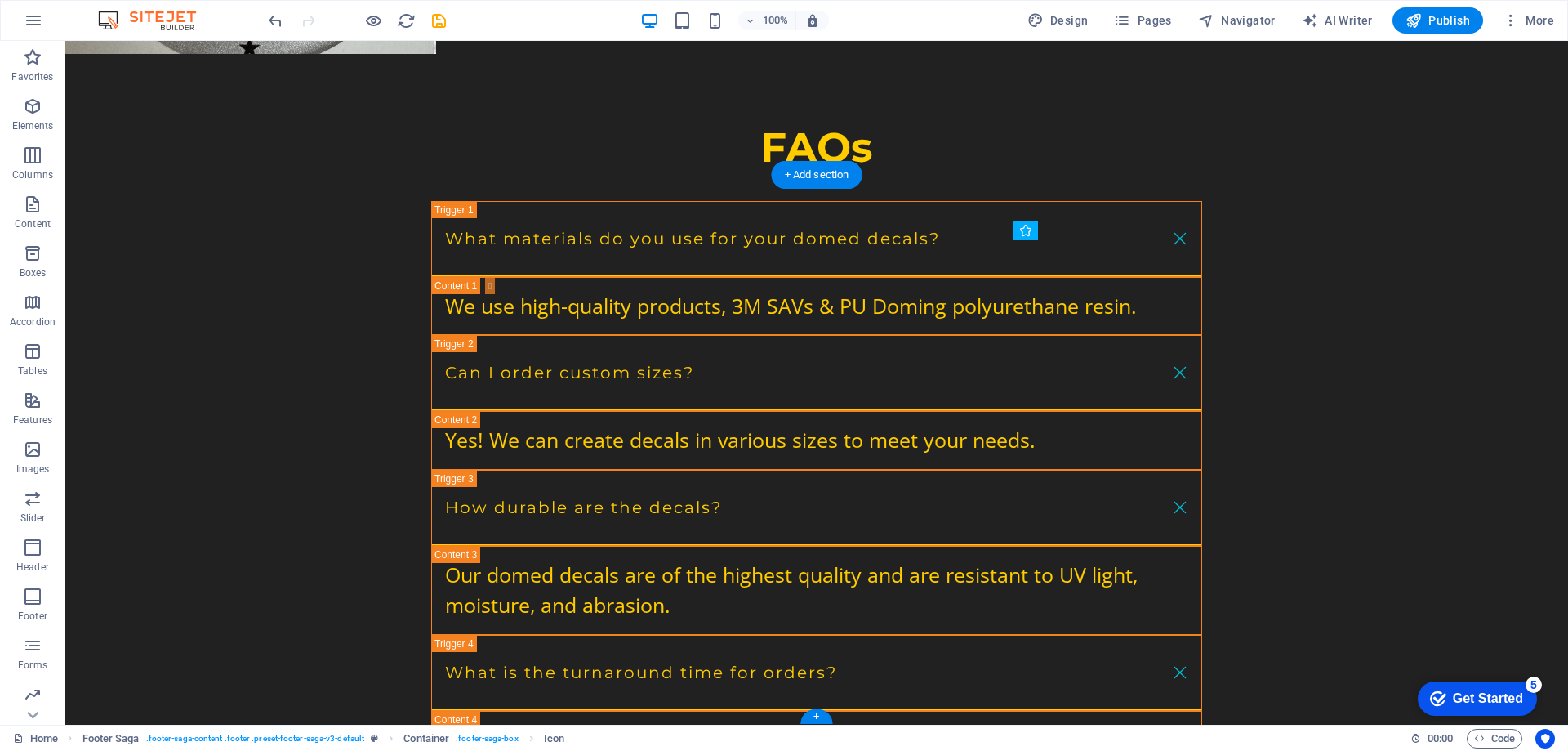
drag, startPoint x: 1113, startPoint y: 298, endPoint x: 1025, endPoint y: 331, distance: 94.0
drag, startPoint x: 1052, startPoint y: 324, endPoint x: 1016, endPoint y: 335, distance: 37.6
click at [1070, 300] on icon at bounding box center [1073, 300] width 9 height 17
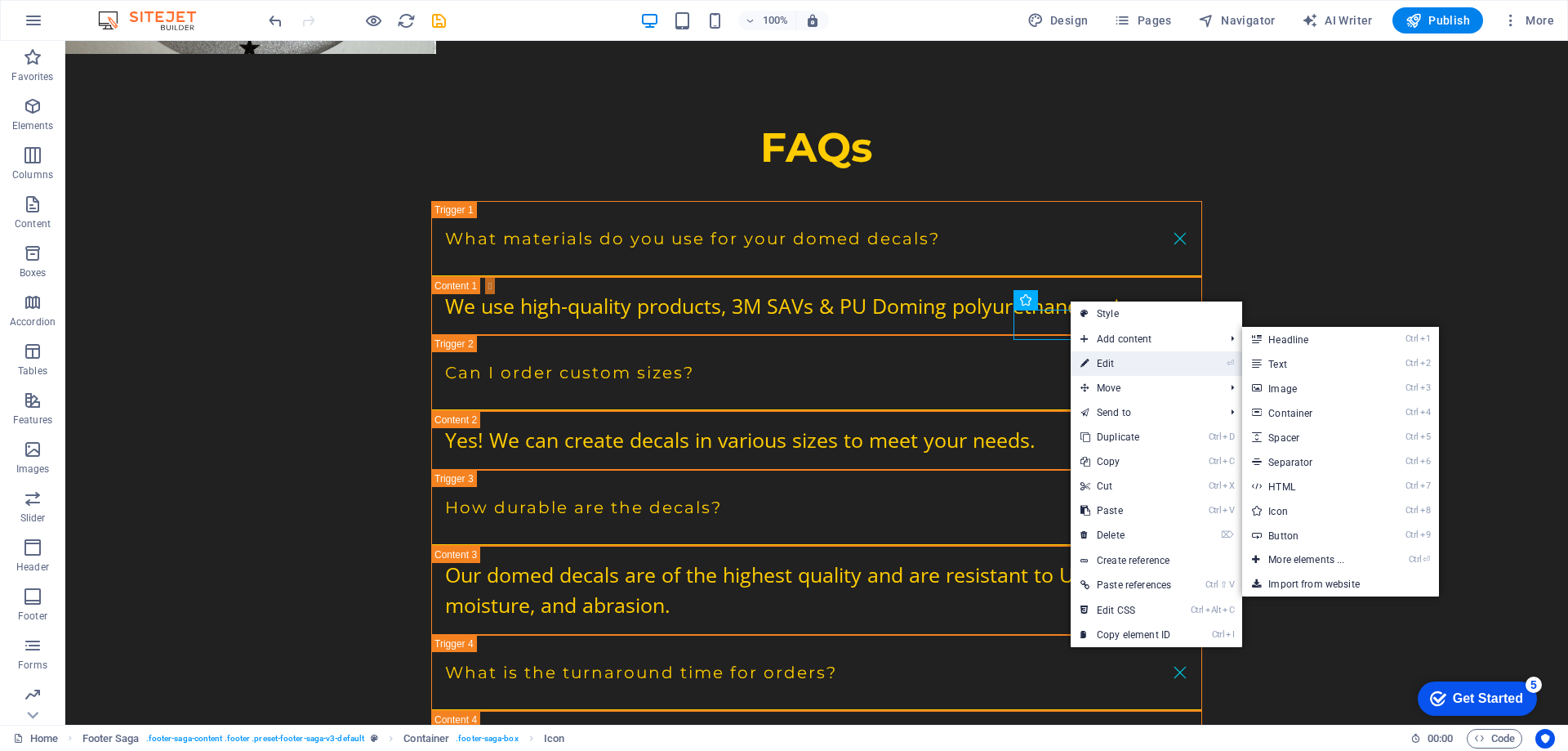
click at [1111, 357] on link "⏎ Edit" at bounding box center [1125, 364] width 110 height 25
select select "xMidYMid"
select select "px"
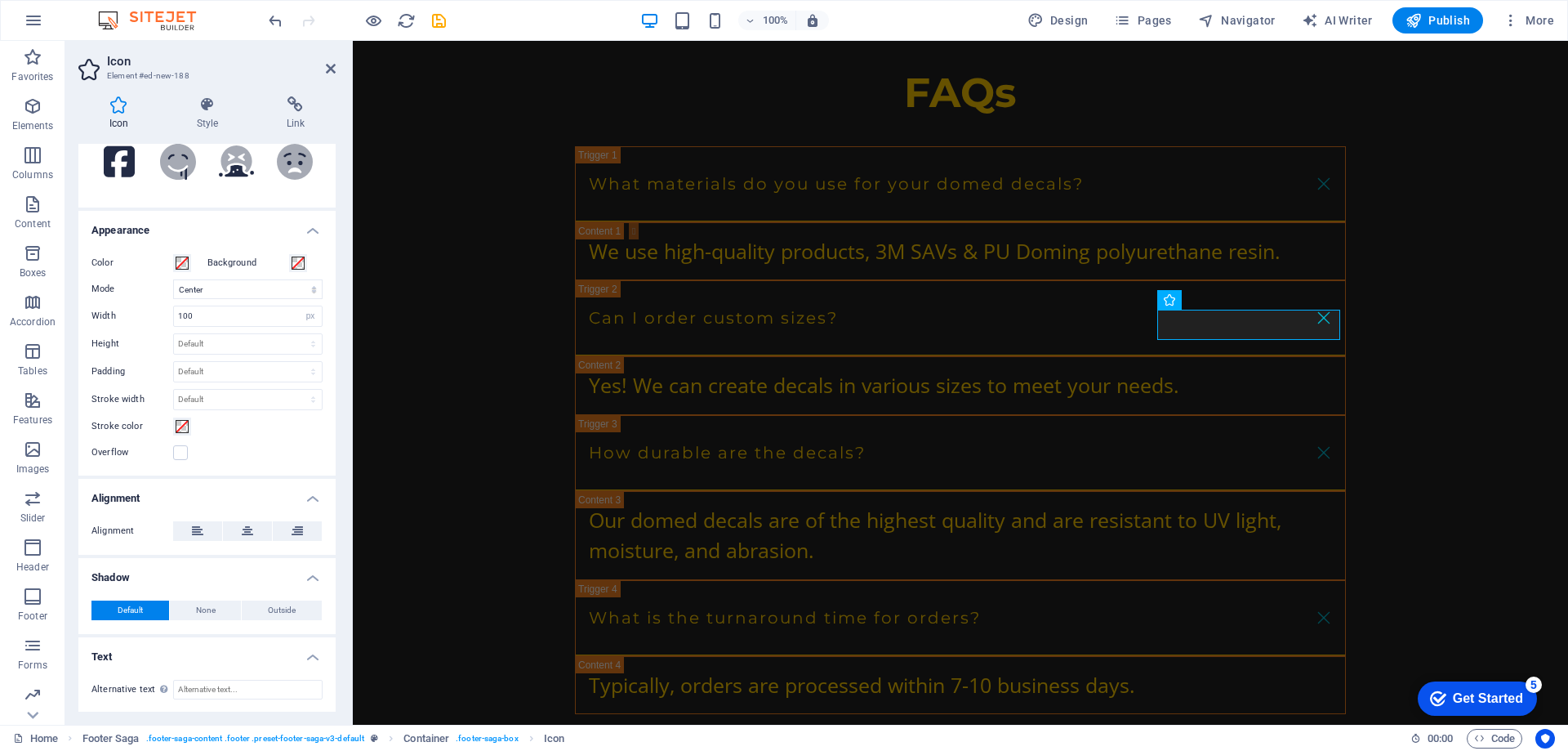
scroll to position [290, 0]
click at [194, 525] on icon at bounding box center [198, 530] width 12 height 19
click at [326, 66] on icon at bounding box center [330, 69] width 10 height 13
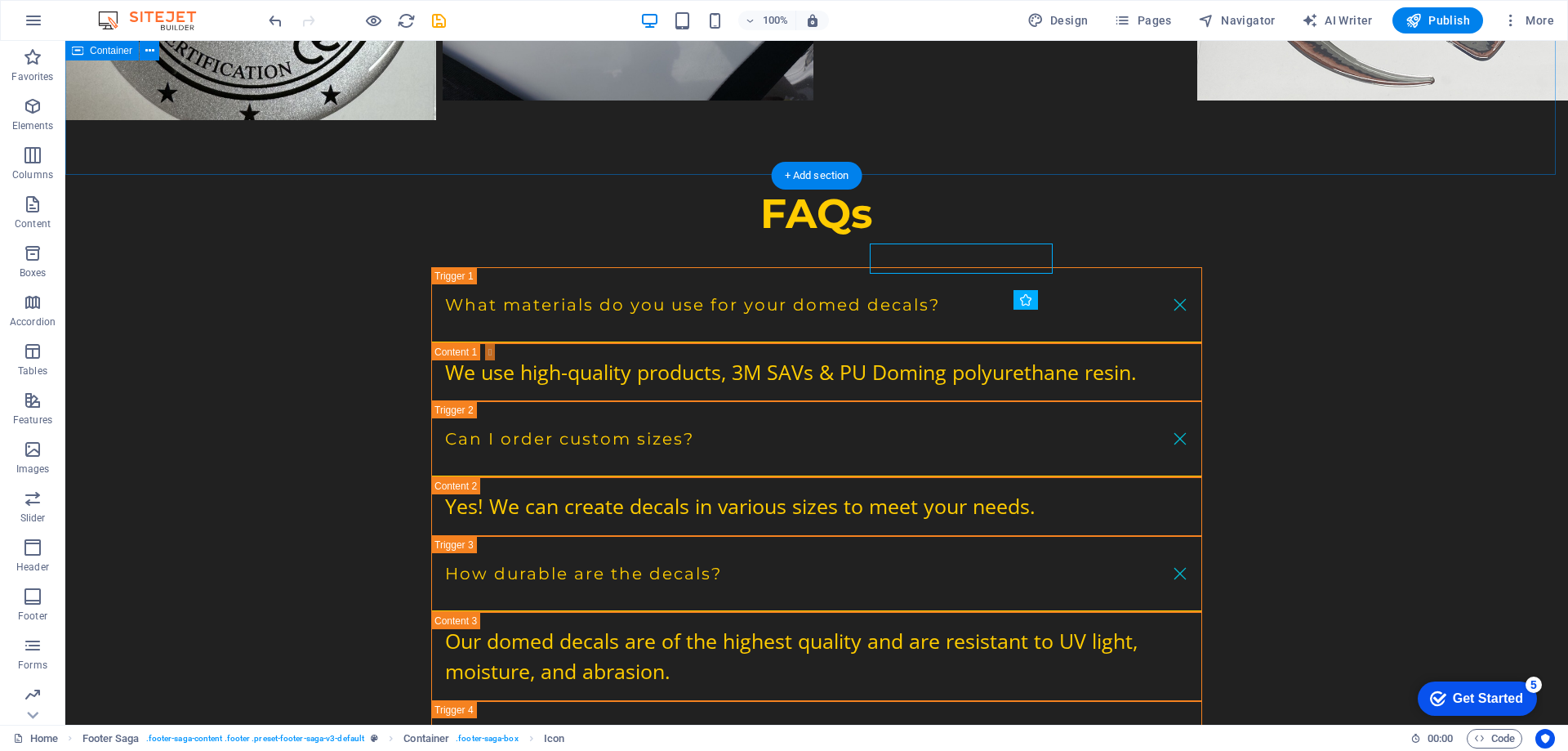
scroll to position [3535, 0]
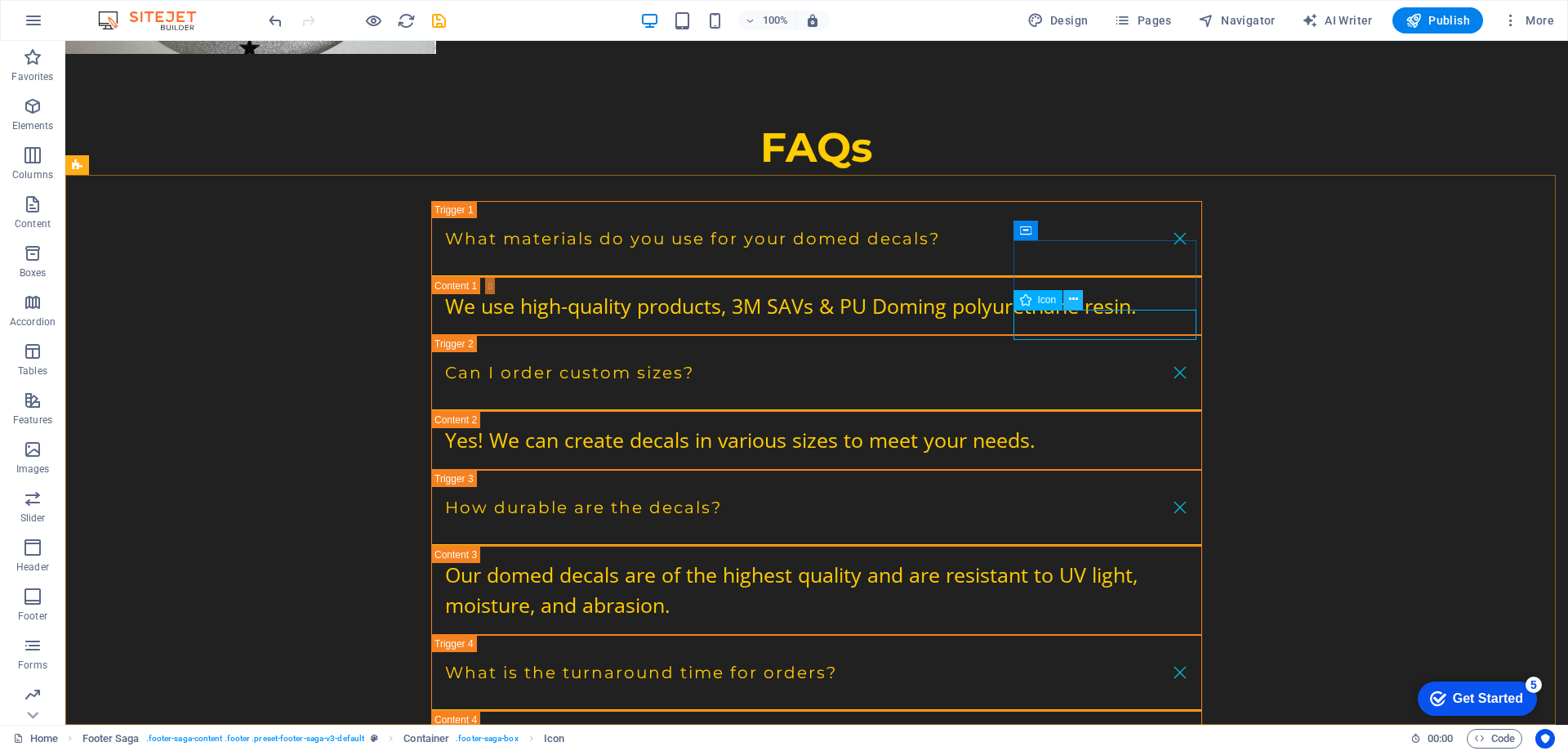
click at [1070, 300] on icon at bounding box center [1073, 300] width 9 height 17
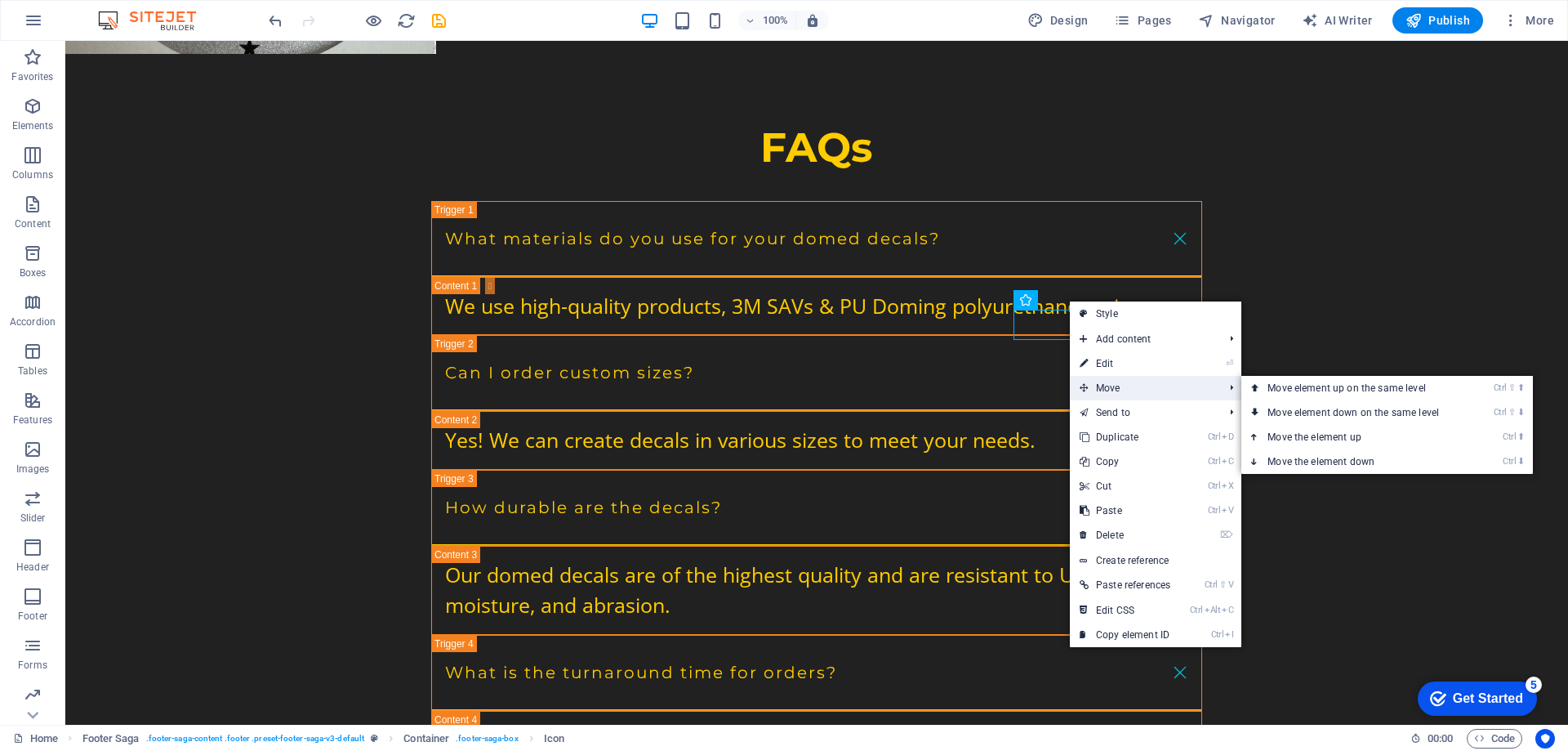
click at [1130, 388] on span "Move" at bounding box center [1143, 388] width 147 height 25
click at [1283, 393] on link "Ctrl ⇧ ⬆ Move element up on the same level" at bounding box center [1357, 388] width 230 height 25
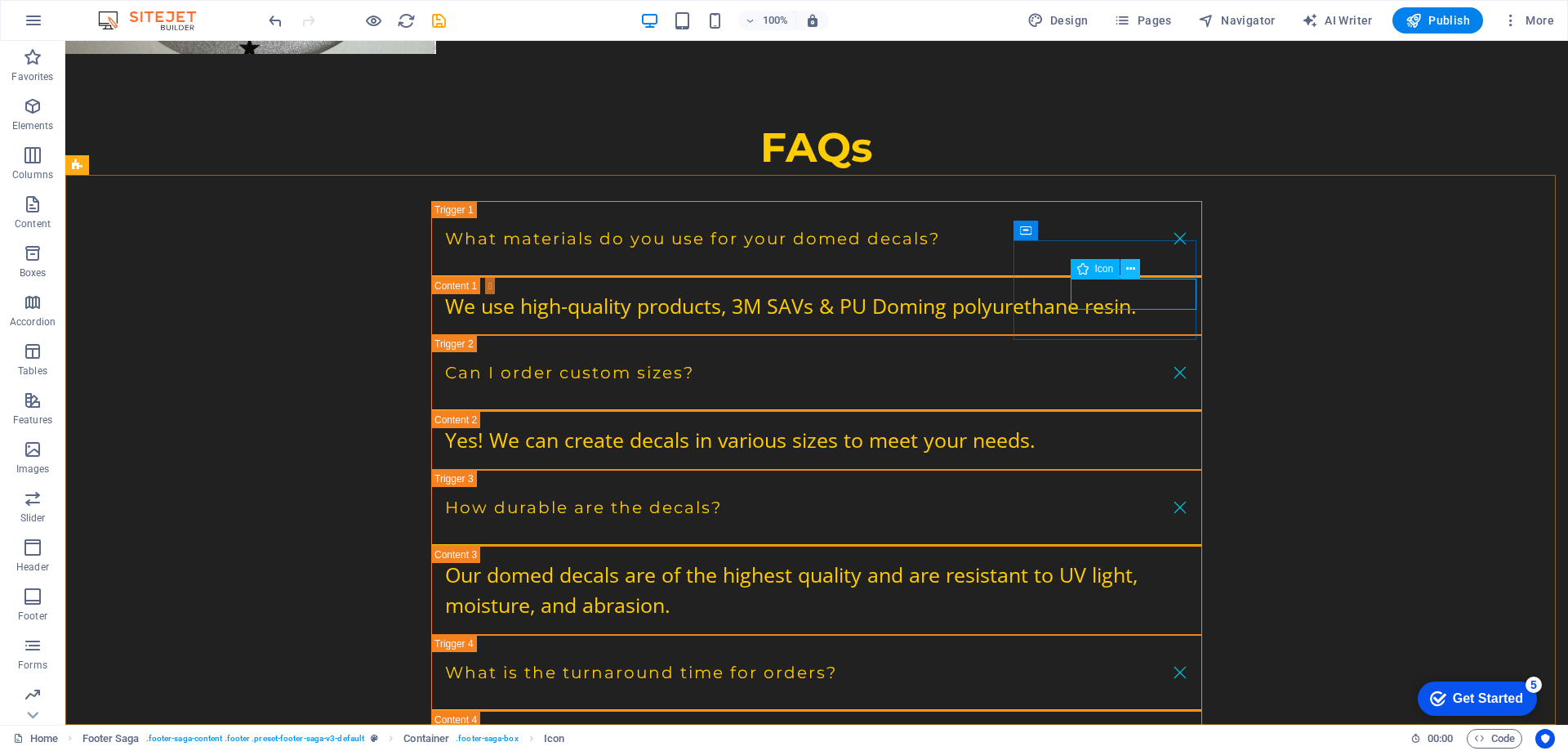
click at [1127, 270] on icon at bounding box center [1130, 269] width 9 height 17
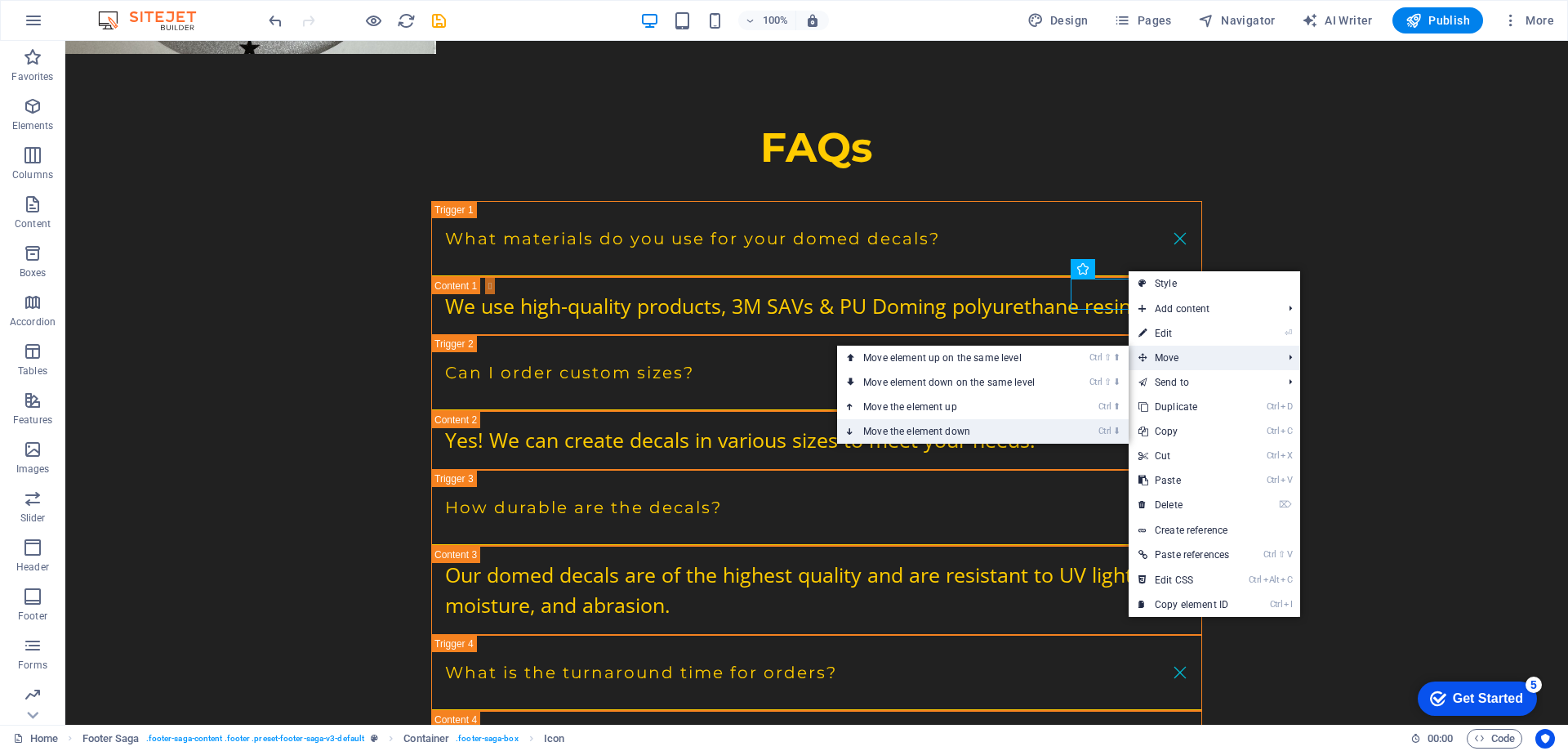
click at [1032, 430] on link "Ctrl ⬇ Move the element down" at bounding box center [953, 431] width 230 height 25
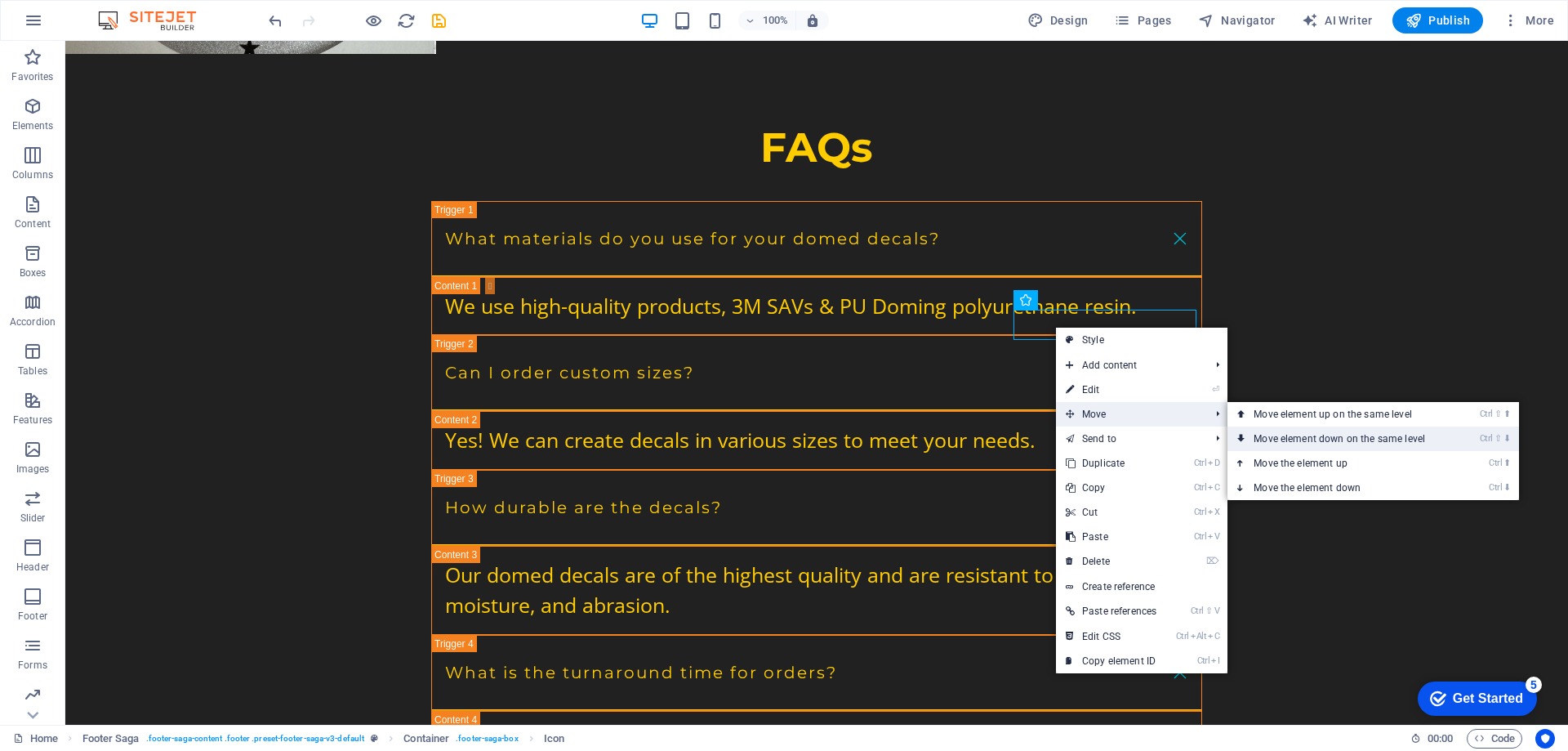
click at [1274, 434] on link "Ctrl ⇧ ⬇ Move element down on the same level" at bounding box center [1343, 439] width 230 height 25
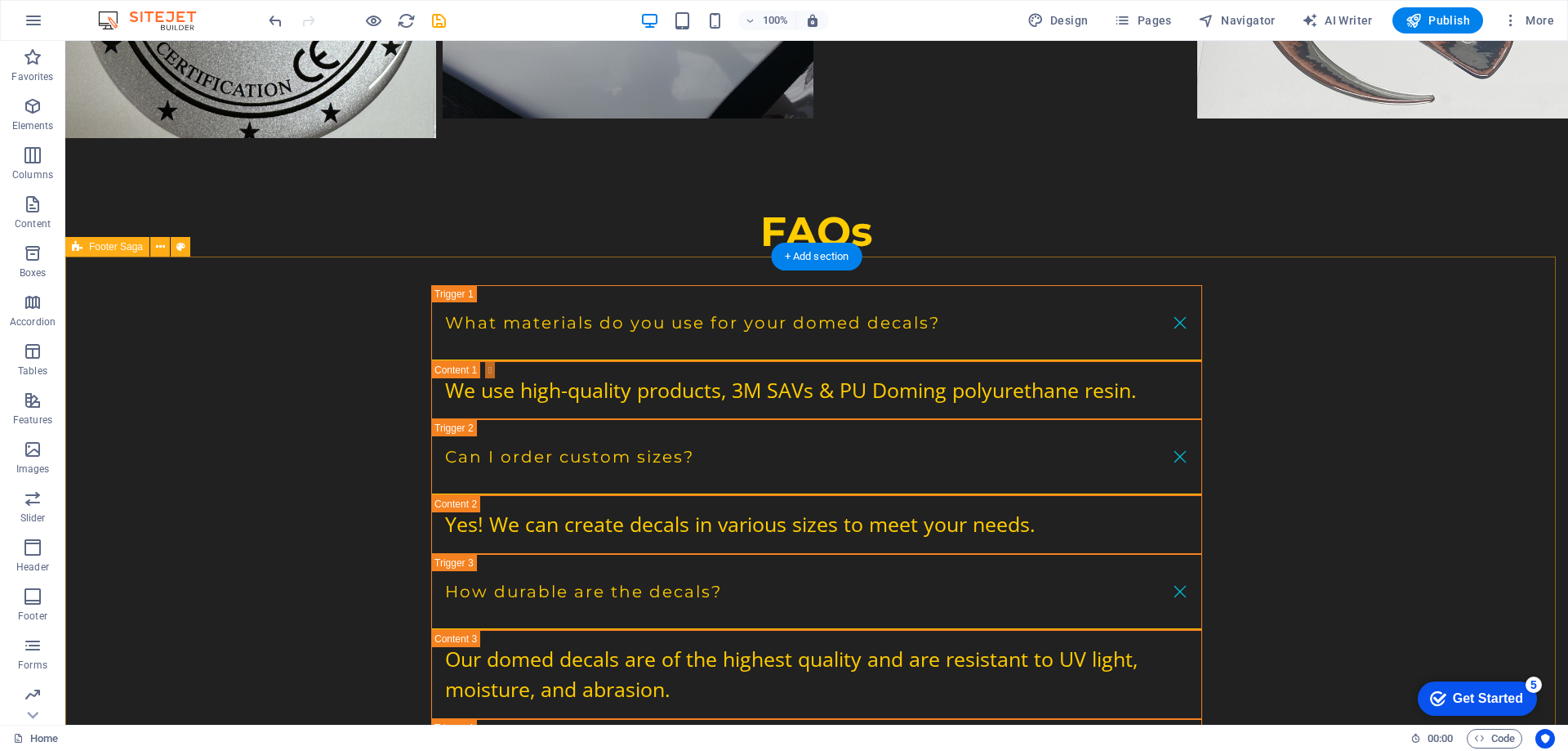
scroll to position [3453, 0]
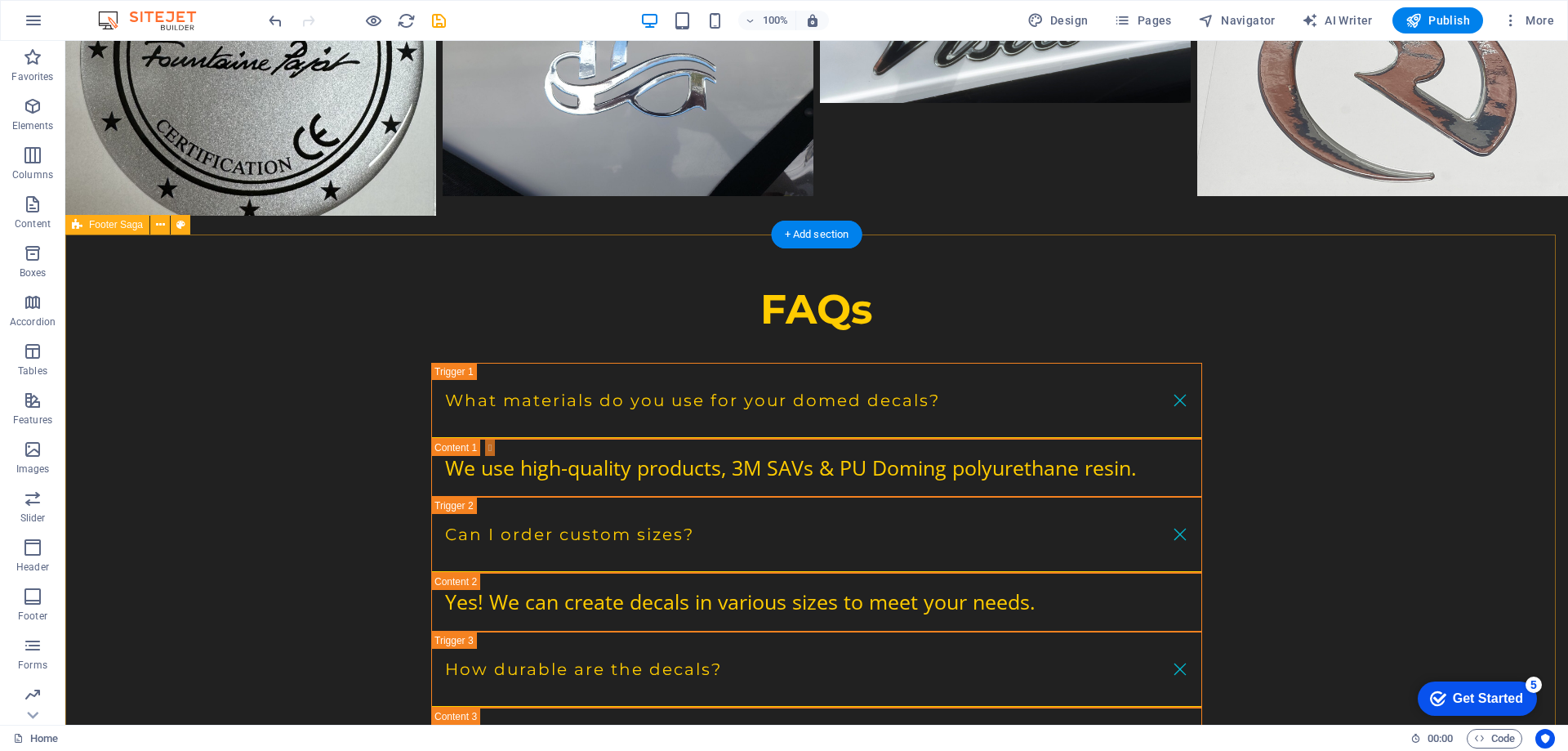
scroll to position [3513, 0]
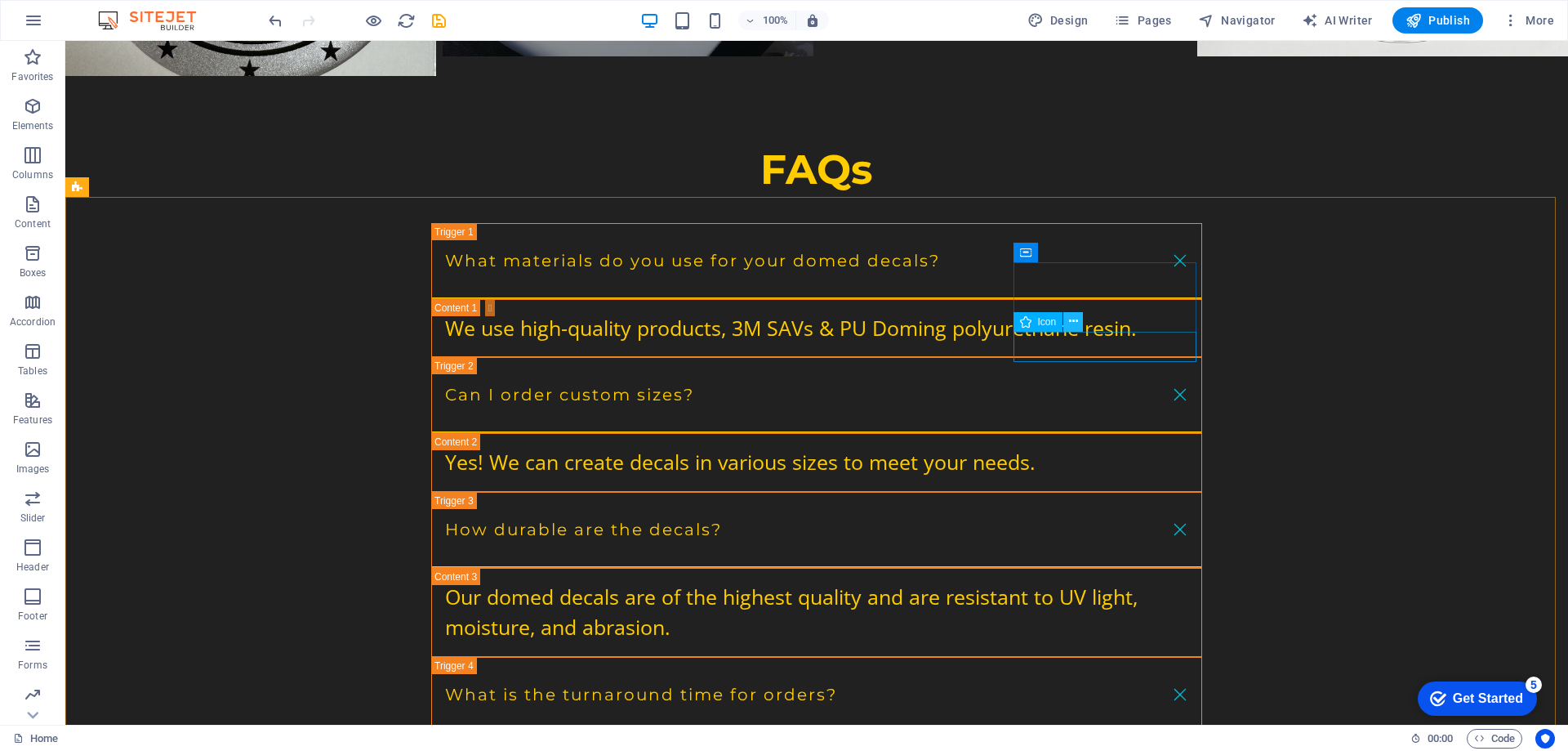
click at [1073, 323] on icon at bounding box center [1073, 322] width 9 height 17
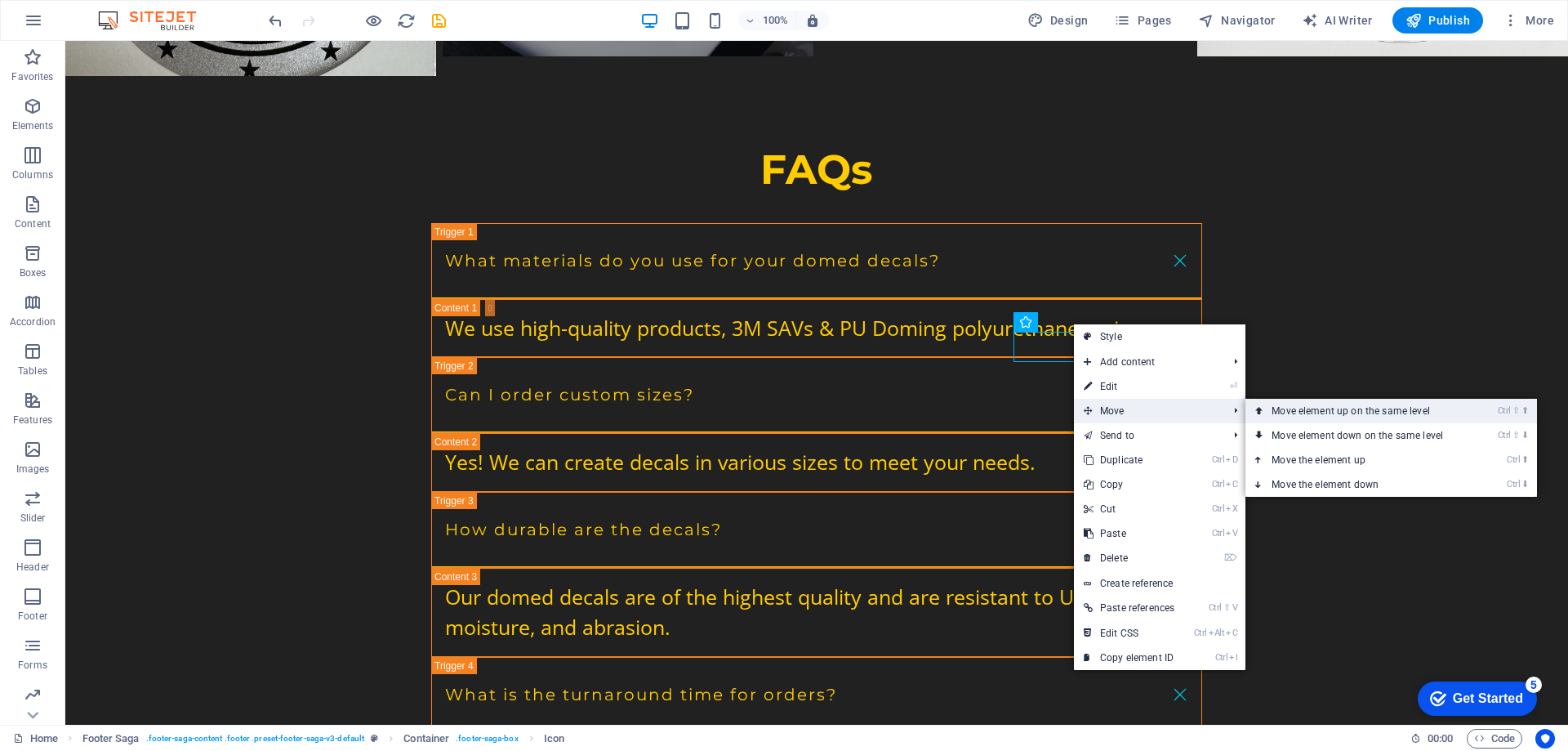
click at [1332, 411] on link "Ctrl ⇧ ⬆ Move element up on the same level" at bounding box center [1361, 411] width 230 height 25
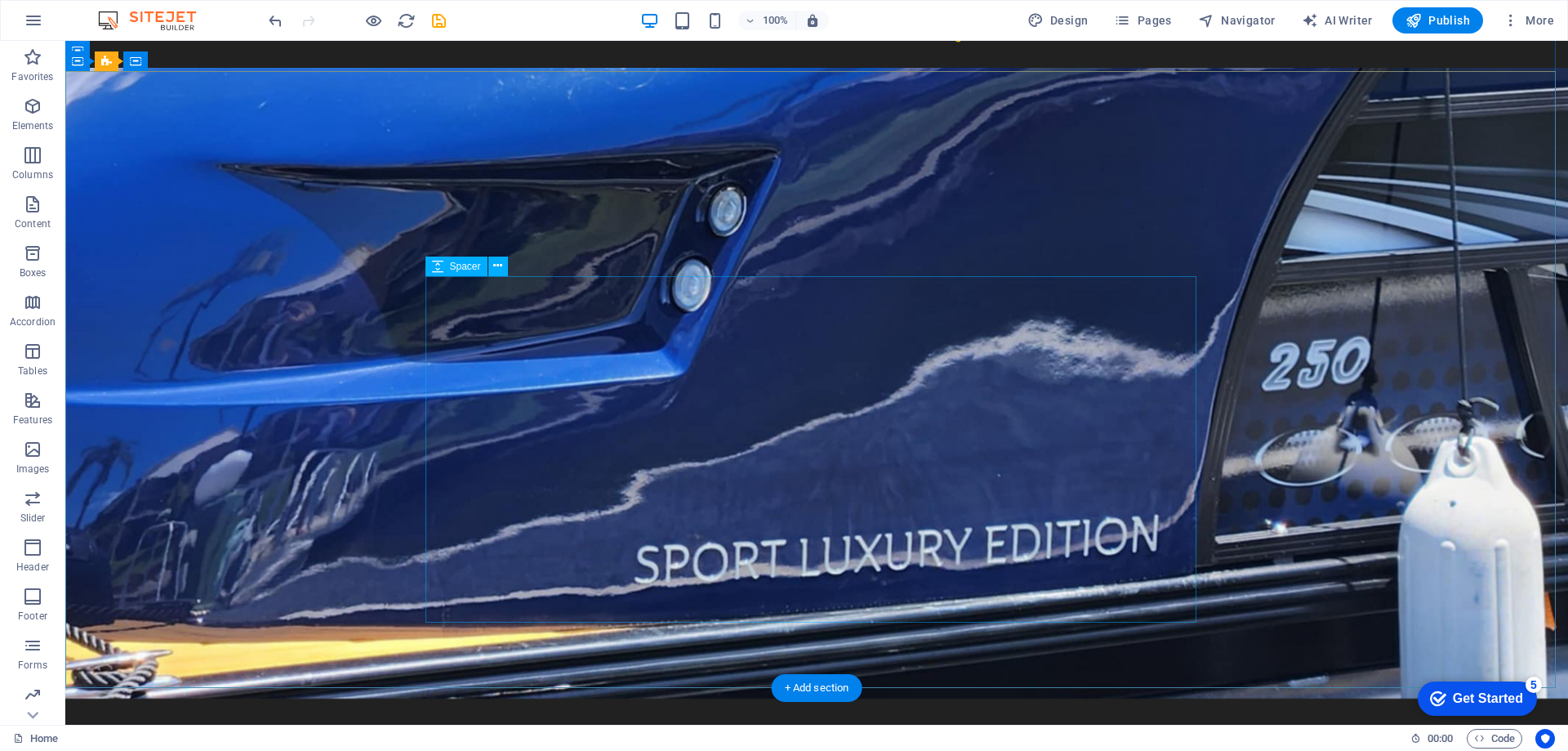
scroll to position [0, 0]
